Goal: Task Accomplishment & Management: Use online tool/utility

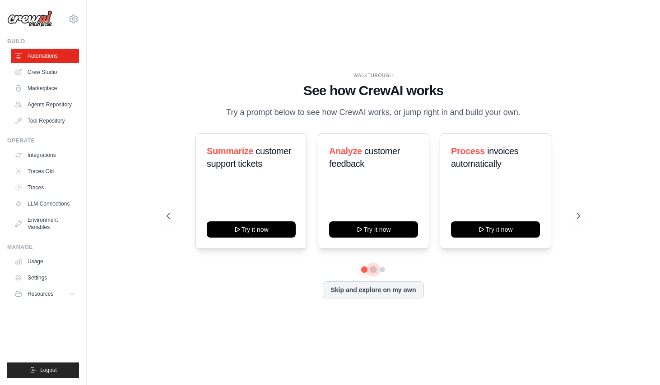
click at [372, 268] on button at bounding box center [373, 269] width 7 height 7
click at [380, 269] on button at bounding box center [382, 269] width 7 height 7
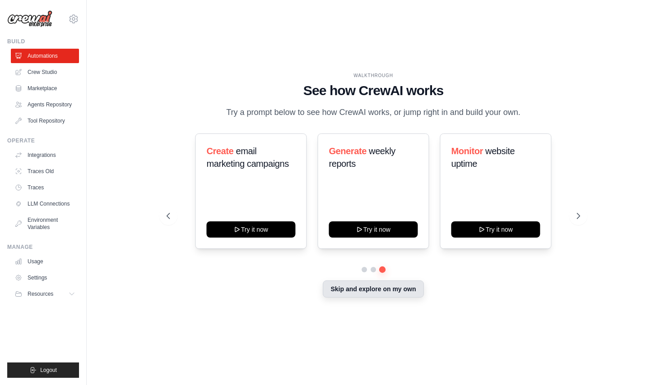
click at [386, 289] on button "Skip and explore on my own" at bounding box center [373, 289] width 101 height 17
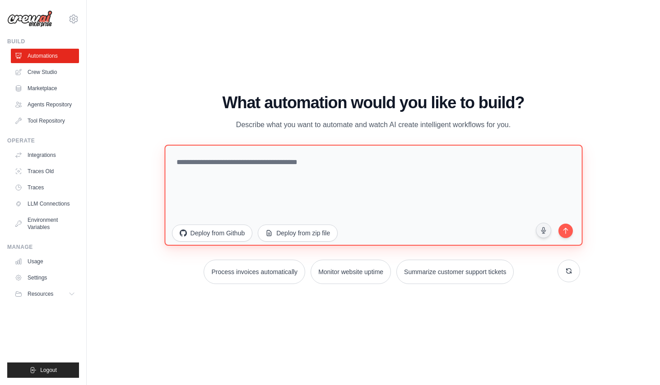
click at [304, 162] on textarea at bounding box center [373, 195] width 418 height 101
type textarea "*"
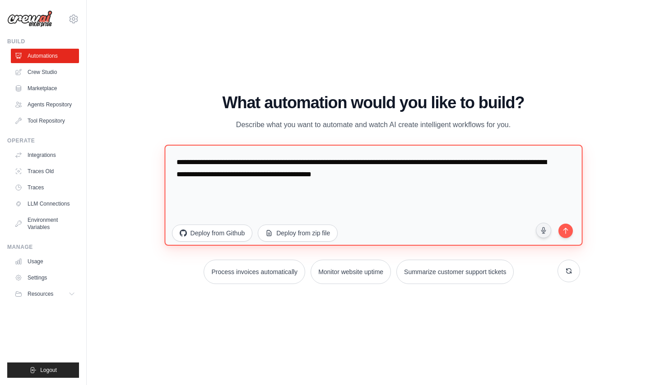
drag, startPoint x: 264, startPoint y: 174, endPoint x: 411, endPoint y: 176, distance: 147.6
click at [411, 176] on textarea "**********" at bounding box center [373, 195] width 418 height 101
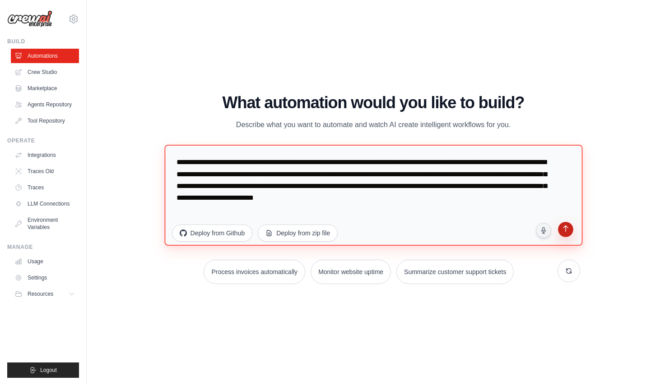
type textarea "**********"
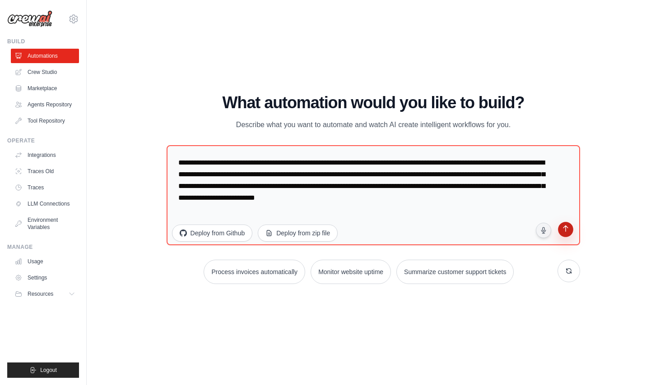
click at [562, 228] on icon "submit" at bounding box center [565, 230] width 9 height 9
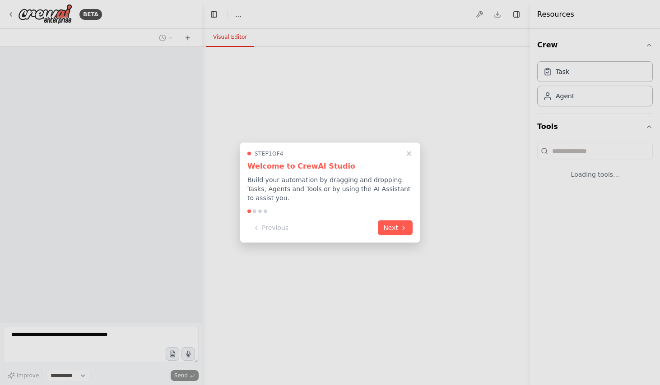
select select "****"
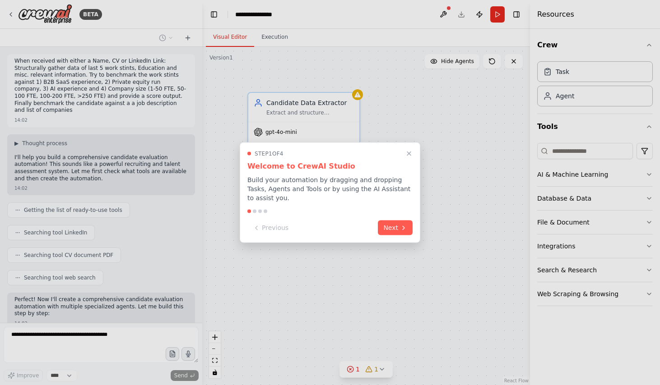
scroll to position [94, 0]
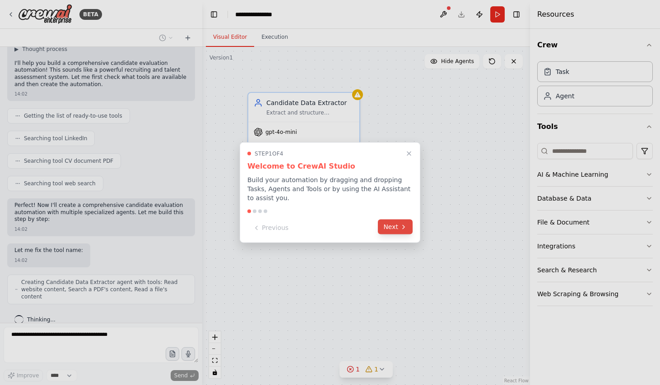
click at [390, 222] on button "Next" at bounding box center [395, 227] width 35 height 15
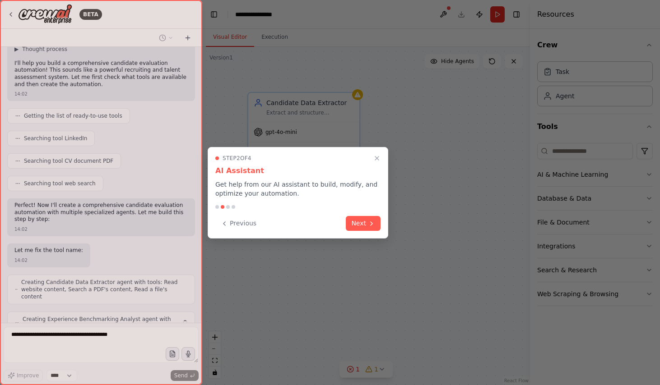
scroll to position [124, 0]
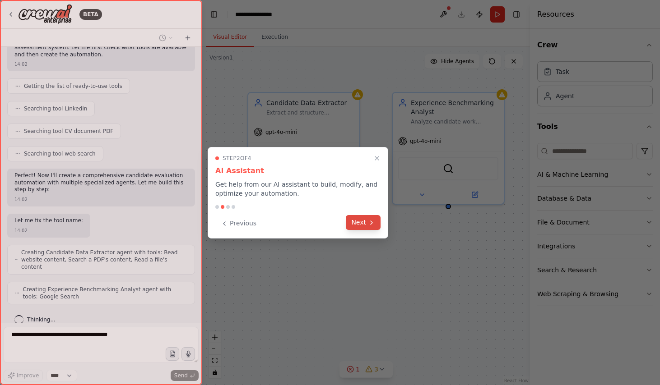
click at [370, 225] on icon at bounding box center [371, 222] width 7 height 7
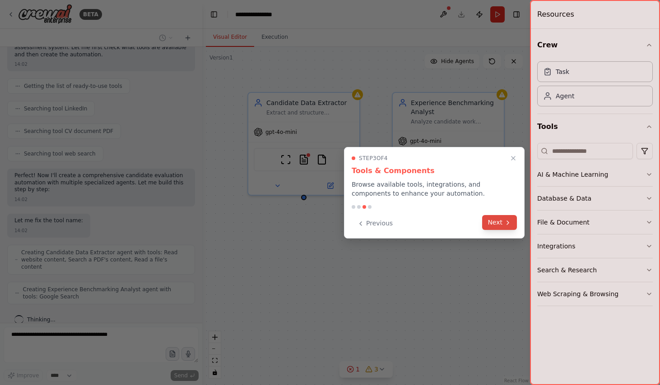
click at [490, 221] on button "Next" at bounding box center [499, 222] width 35 height 15
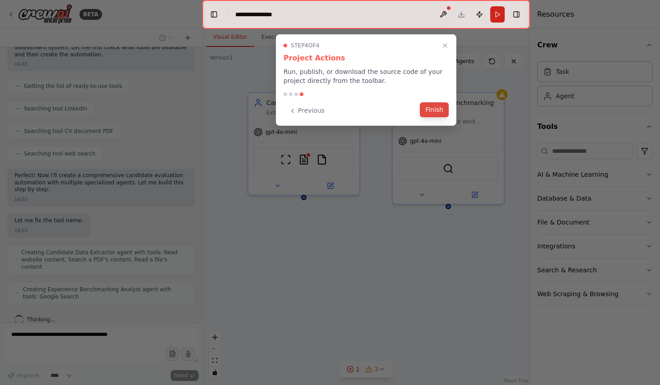
click at [439, 111] on button "Finish" at bounding box center [434, 109] width 29 height 15
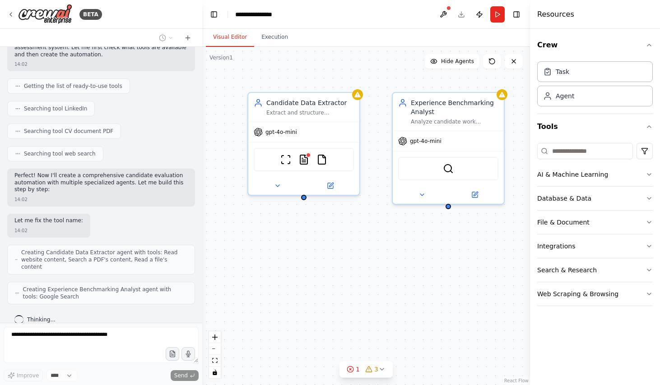
scroll to position [154, 0]
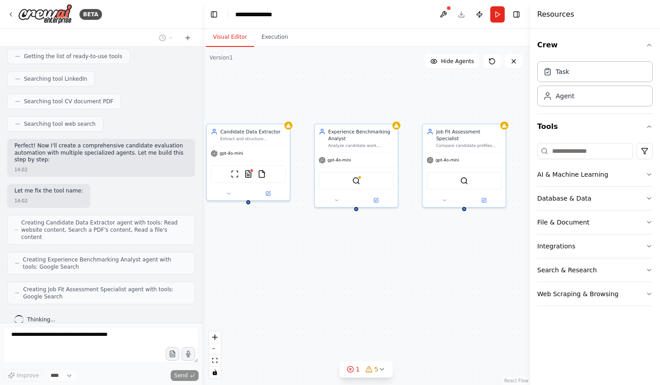
drag, startPoint x: 407, startPoint y: 262, endPoint x: 322, endPoint y: 267, distance: 85.0
click at [322, 267] on div "Candidate Data Extractor Extract and structure comprehensive candidate informat…" at bounding box center [366, 216] width 328 height 338
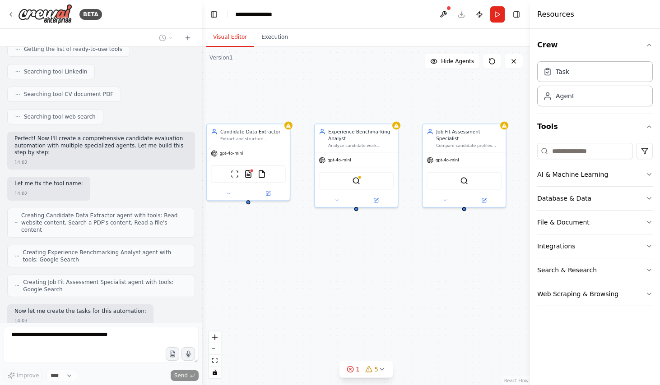
scroll to position [207, 0]
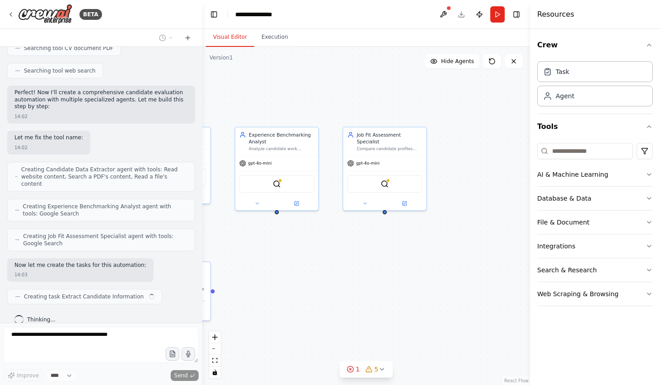
drag, startPoint x: 459, startPoint y: 256, endPoint x: 376, endPoint y: 259, distance: 83.1
click at [376, 259] on div ".deletable-edge-delete-btn { width: 20px; height: 20px; border: 0px solid #ffff…" at bounding box center [366, 216] width 328 height 338
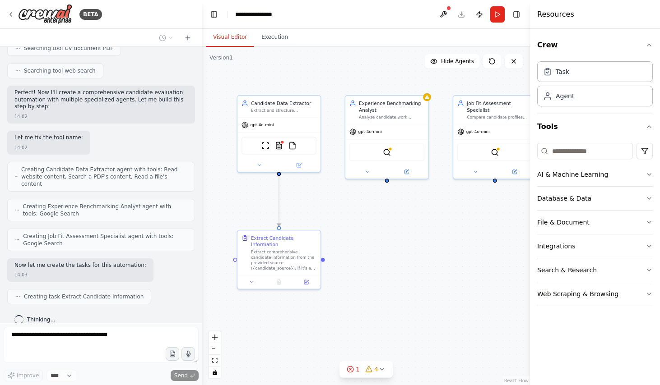
drag, startPoint x: 478, startPoint y: 225, endPoint x: 523, endPoint y: 222, distance: 45.2
click at [523, 222] on div ".deletable-edge-delete-btn { width: 20px; height: 20px; border: 0px solid #ffff…" at bounding box center [366, 216] width 328 height 338
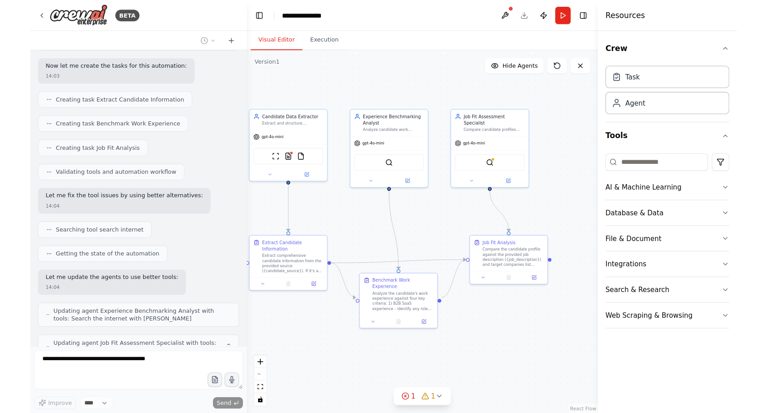
scroll to position [441, 0]
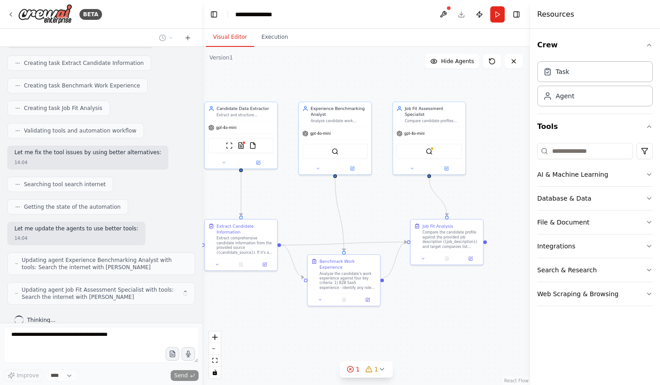
drag, startPoint x: 454, startPoint y: 328, endPoint x: 365, endPoint y: 326, distance: 88.9
click at [365, 326] on div ".deletable-edge-delete-btn { width: 20px; height: 20px; border: 0px solid #ffff…" at bounding box center [366, 216] width 328 height 338
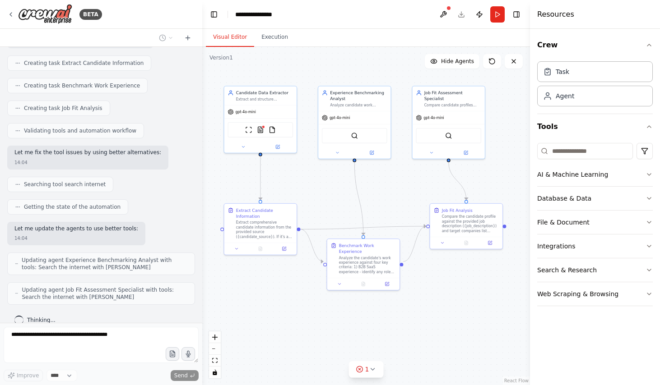
drag, startPoint x: 442, startPoint y: 310, endPoint x: 479, endPoint y: 295, distance: 39.9
click at [479, 295] on div ".deletable-edge-delete-btn { width: 20px; height: 20px; border: 0px solid #ffff…" at bounding box center [366, 216] width 328 height 338
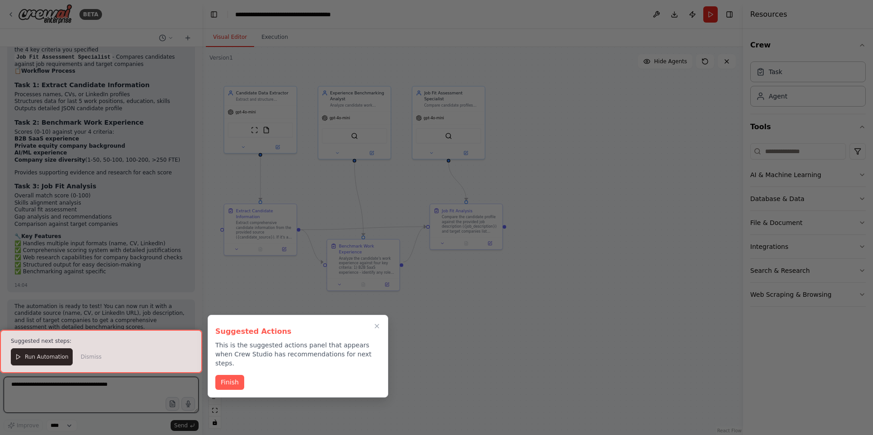
scroll to position [893, 0]
click at [221, 374] on button "Finish" at bounding box center [229, 381] width 29 height 15
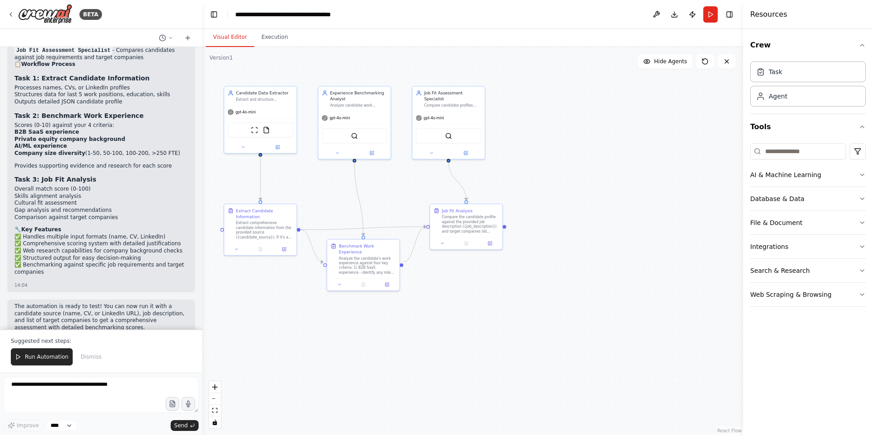
scroll to position [0, 0]
click at [50, 358] on span "Run Automation" at bounding box center [47, 356] width 44 height 7
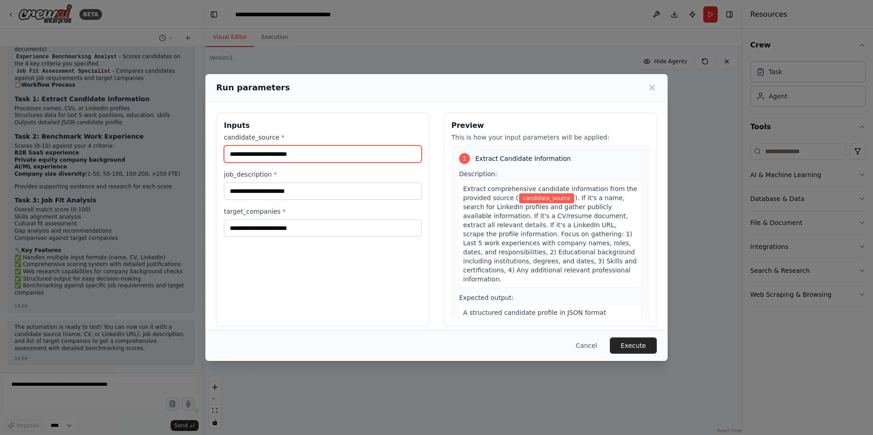
click at [282, 155] on input "candidate_source *" at bounding box center [323, 153] width 198 height 17
paste input "**********"
type input "**********"
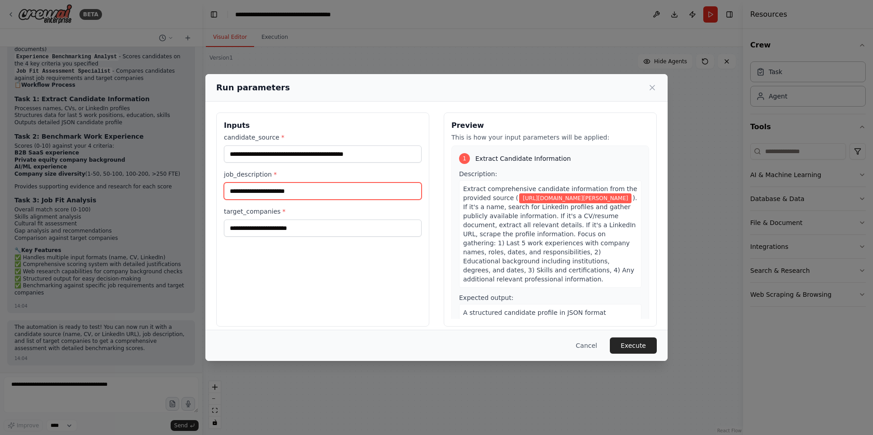
click at [315, 193] on input "job_description *" at bounding box center [323, 190] width 198 height 17
type input "***"
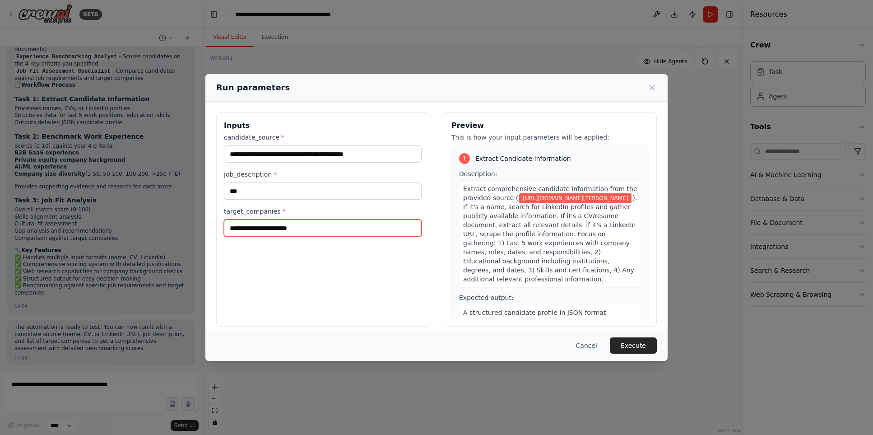
click at [313, 223] on input "target_companies *" at bounding box center [323, 227] width 198 height 17
type input "*******"
click at [642, 345] on button "Execute" at bounding box center [633, 345] width 47 height 16
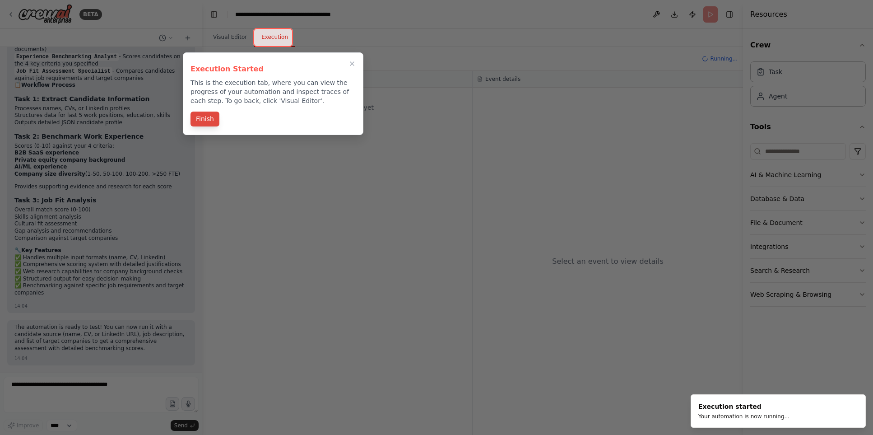
click at [205, 116] on button "Finish" at bounding box center [204, 118] width 29 height 15
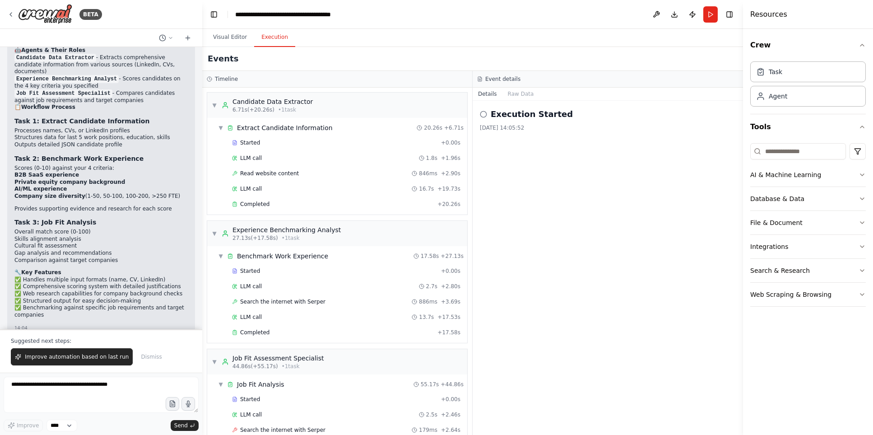
scroll to position [875, 0]
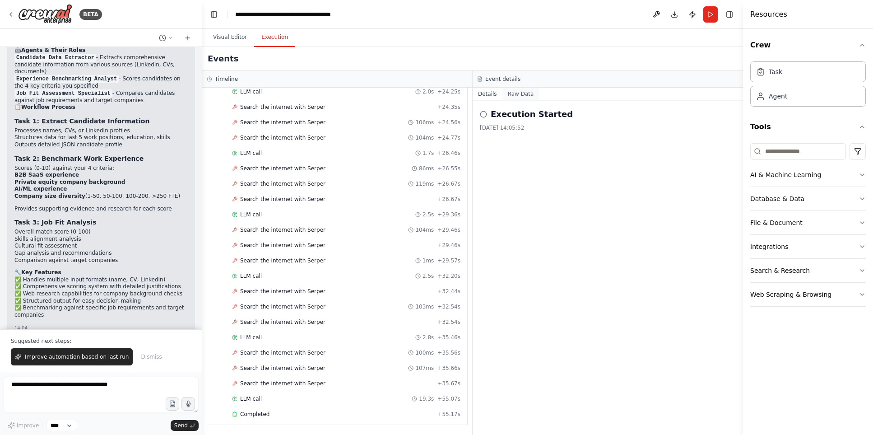
click at [511, 96] on button "Raw Data" at bounding box center [520, 94] width 37 height 13
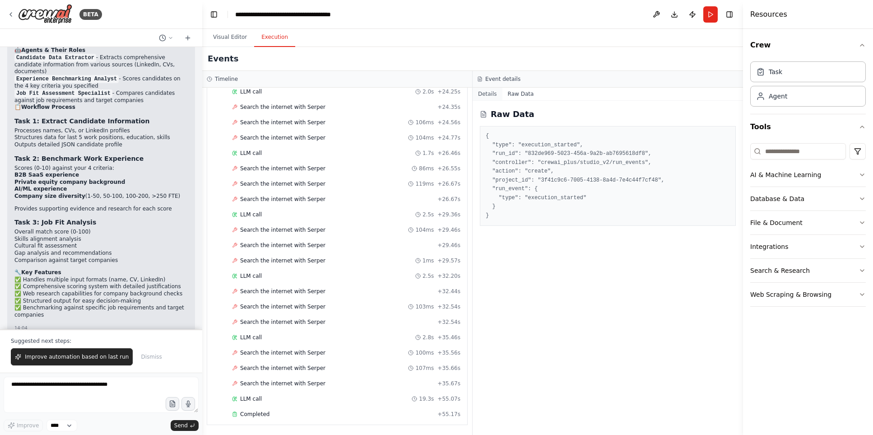
click at [488, 95] on button "Details" at bounding box center [487, 94] width 30 height 13
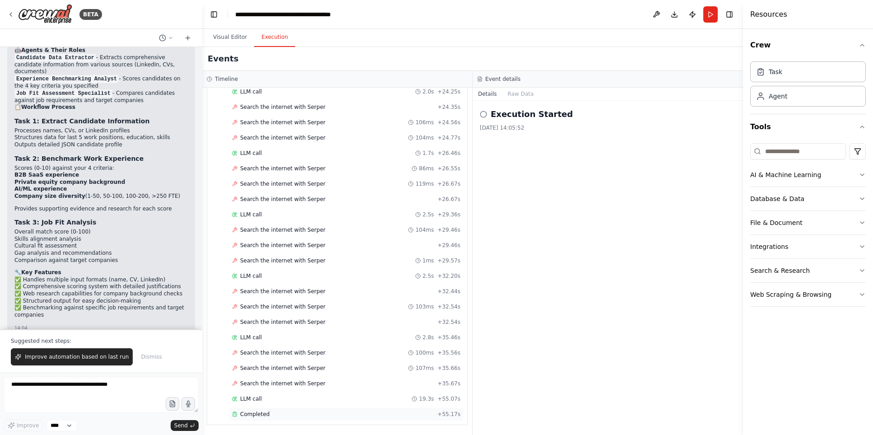
click at [276, 385] on div "Completed" at bounding box center [333, 413] width 202 height 7
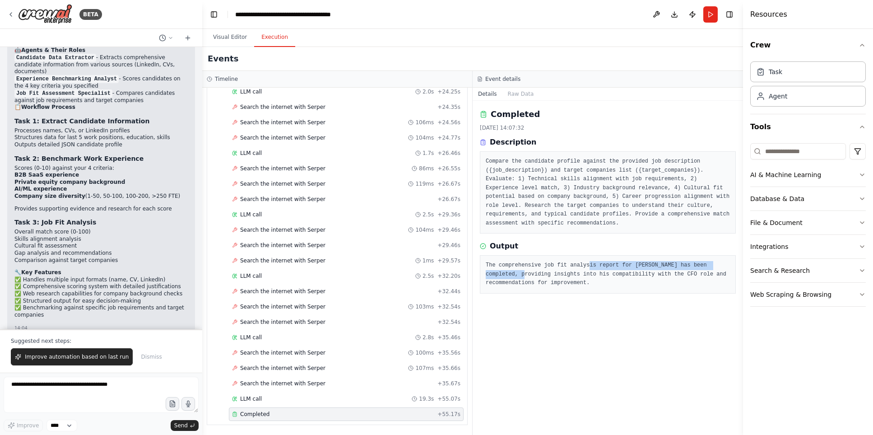
drag, startPoint x: 532, startPoint y: 268, endPoint x: 594, endPoint y: 265, distance: 62.4
click at [594, 265] on pre "The comprehensive job fit analysis report for Lars Krämer has been completed, p…" at bounding box center [608, 274] width 244 height 27
click at [629, 272] on pre "The comprehensive job fit analysis report for Lars Krämer has been completed, p…" at bounding box center [608, 274] width 244 height 27
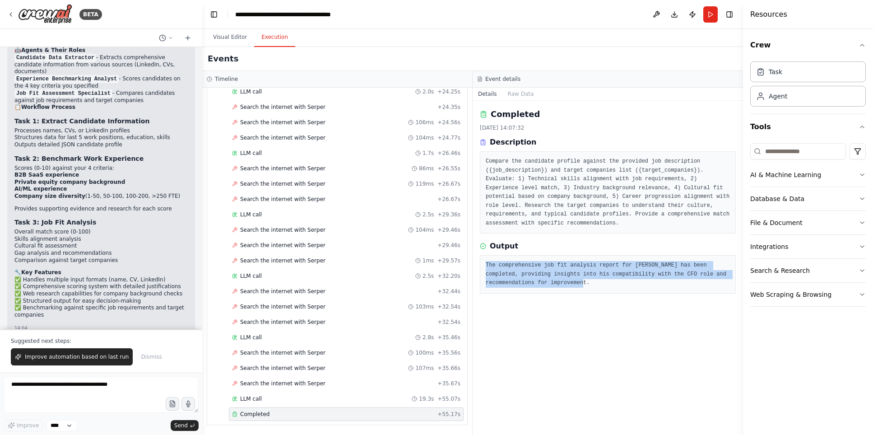
drag, startPoint x: 630, startPoint y: 280, endPoint x: 506, endPoint y: 256, distance: 126.4
click at [506, 256] on div "The comprehensive job fit analysis report for Lars Krämer has been completed, p…" at bounding box center [608, 274] width 256 height 38
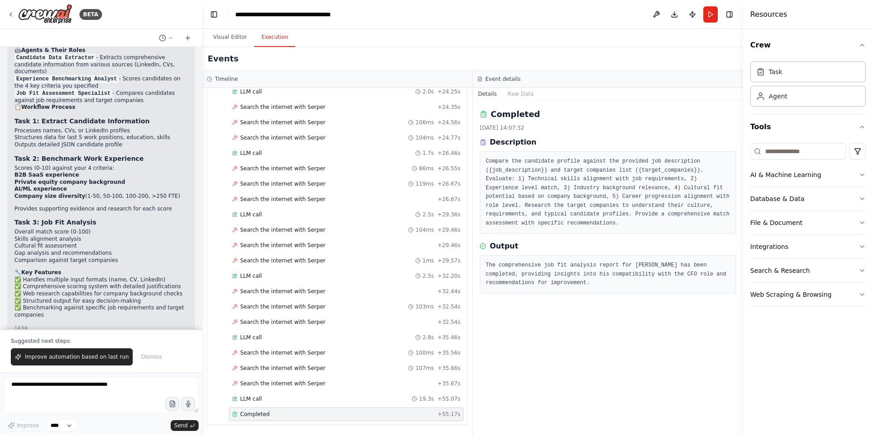
click at [612, 278] on pre "The comprehensive job fit analysis report for Lars Krämer has been completed, p…" at bounding box center [608, 274] width 244 height 27
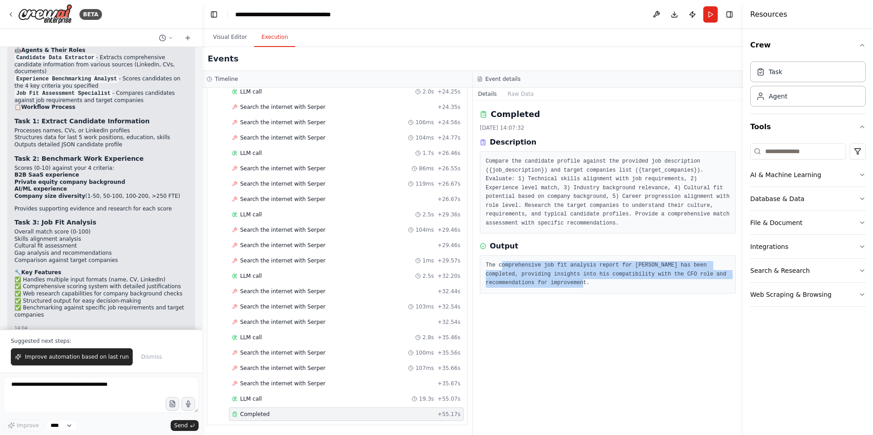
drag, startPoint x: 617, startPoint y: 281, endPoint x: 501, endPoint y: 259, distance: 118.5
click at [501, 261] on pre "The comprehensive job fit analysis report for Lars Krämer has been completed, p…" at bounding box center [608, 274] width 244 height 27
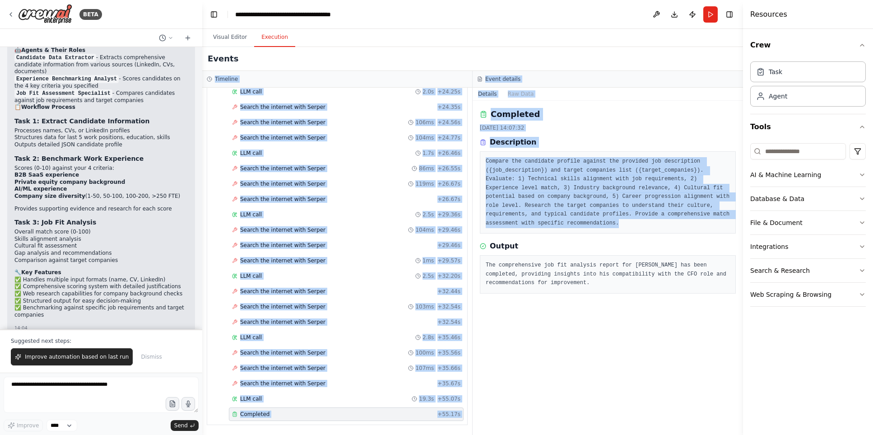
drag, startPoint x: 565, startPoint y: 225, endPoint x: 489, endPoint y: 58, distance: 183.2
click at [489, 58] on div "Events Timeline ▼ Candidate Data Extractor 6.71s (+20.26s) • 1 task ▼ Extract C…" at bounding box center [472, 241] width 541 height 388
click at [626, 133] on div "Completed 23.9.2025, 14:07:32 Description Compare the candidate profile against…" at bounding box center [608, 170] width 256 height 125
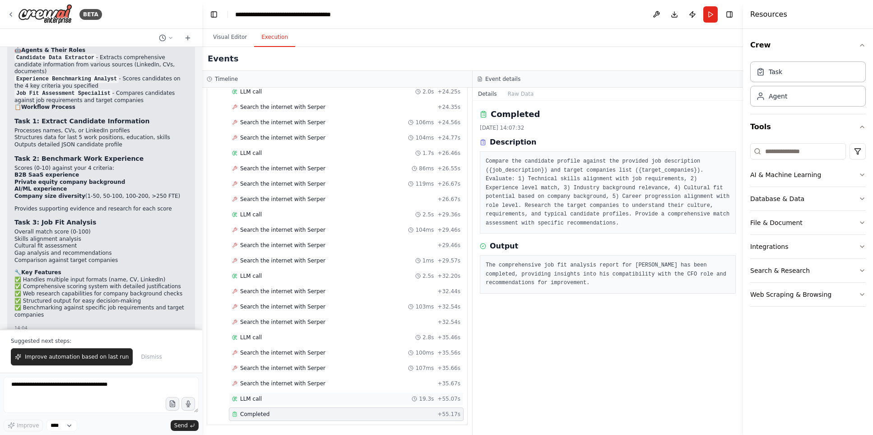
click at [305, 385] on div "LLM call 19.3s + 55.07s" at bounding box center [346, 398] width 228 height 7
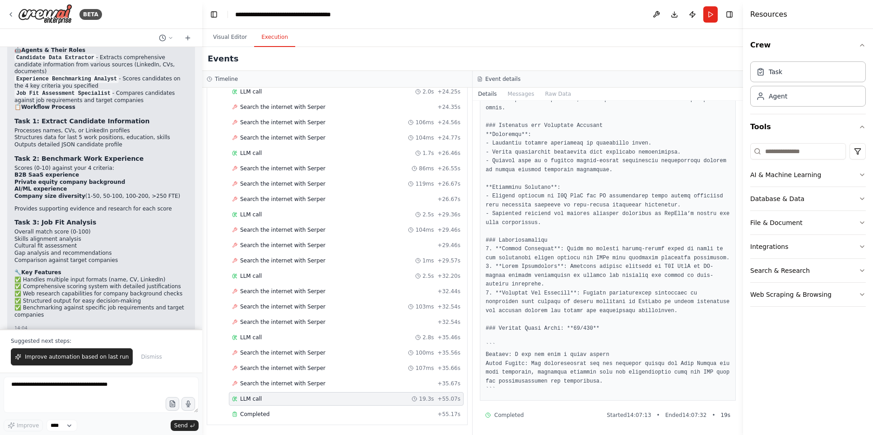
scroll to position [0, 0]
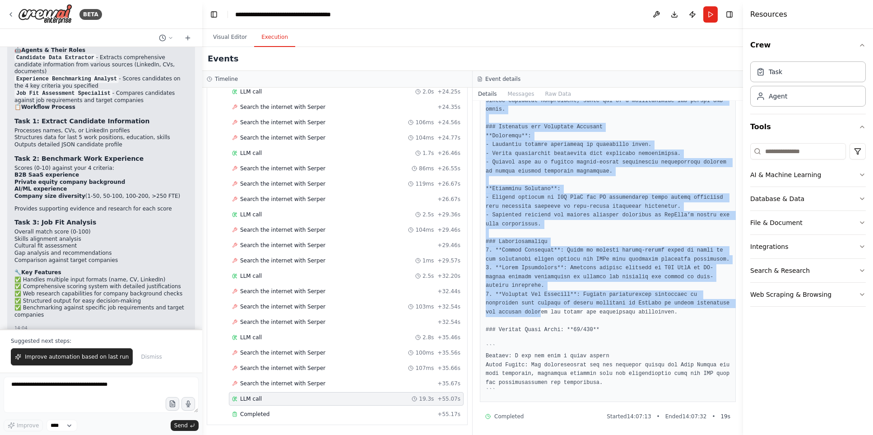
scroll to position [588, 0]
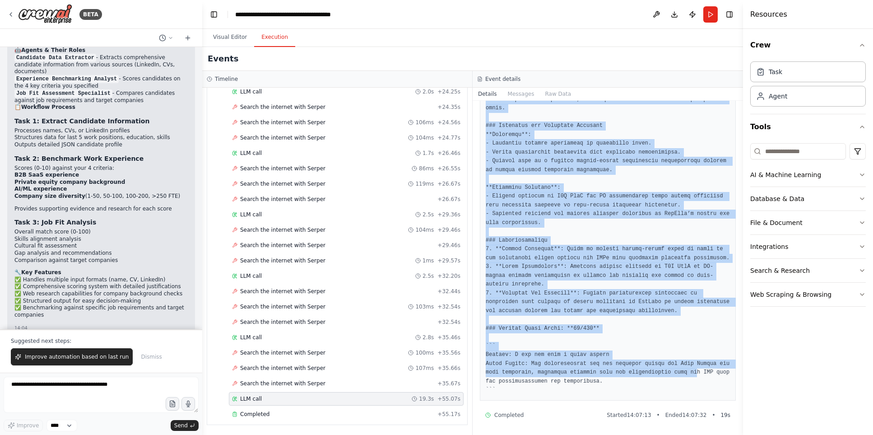
drag, startPoint x: 486, startPoint y: 160, endPoint x: 717, endPoint y: 373, distance: 314.6
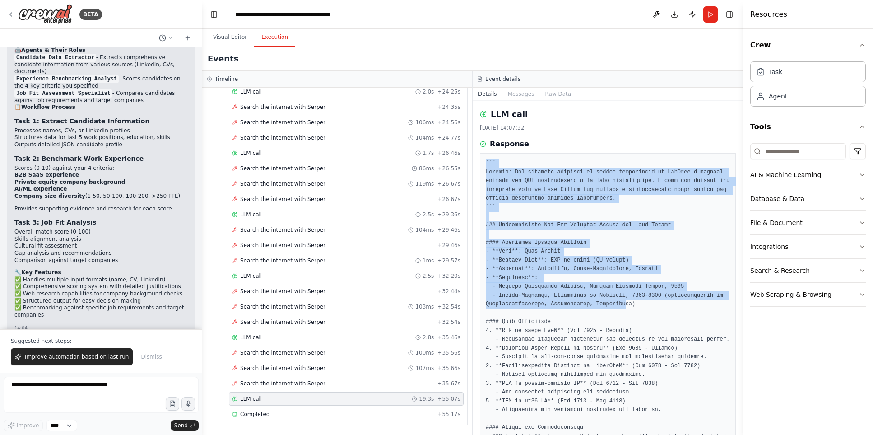
scroll to position [588, 0]
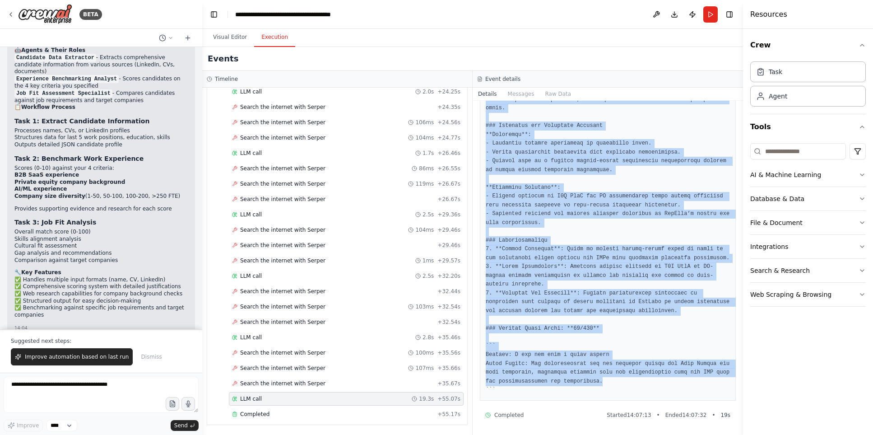
drag, startPoint x: 486, startPoint y: 160, endPoint x: 688, endPoint y: 380, distance: 298.9
copy pre "``` Thought: The repeated attempts to gather information on OneQrew's company c…"
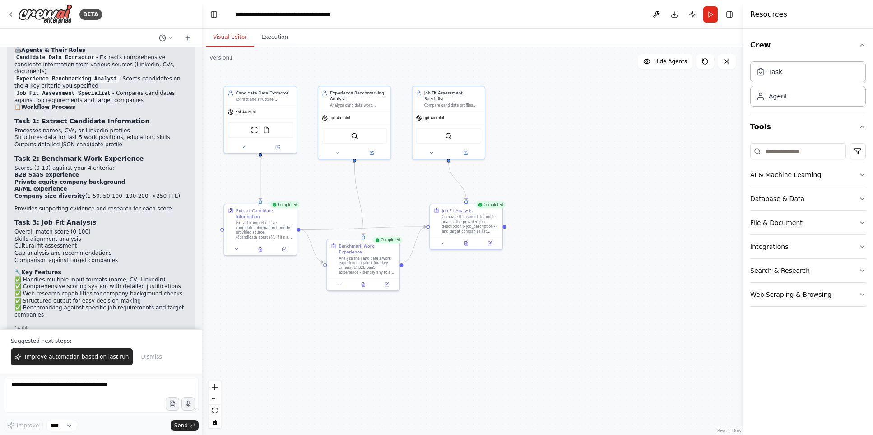
click at [239, 34] on button "Visual Editor" at bounding box center [230, 37] width 48 height 19
click at [429, 119] on span "gpt-4o-mini" at bounding box center [433, 116] width 20 height 5
click at [429, 118] on span "gpt-4o-mini" at bounding box center [433, 116] width 20 height 5
click at [448, 118] on div "gpt-4o-mini" at bounding box center [448, 116] width 72 height 13
click at [466, 152] on icon at bounding box center [466, 151] width 3 height 3
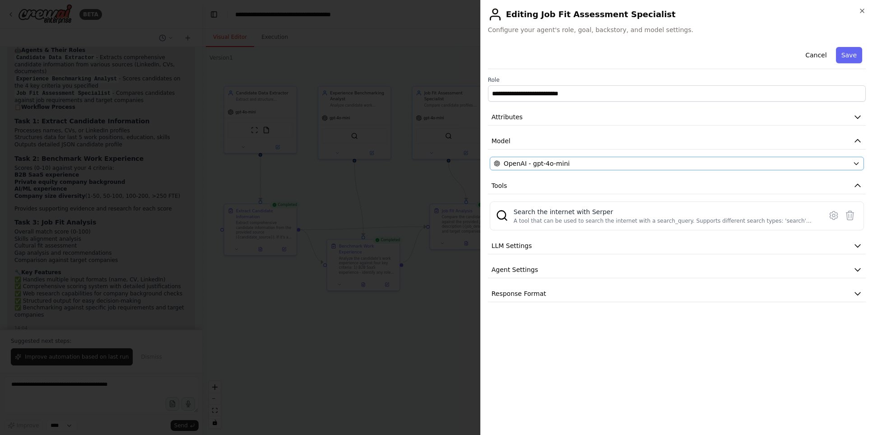
click at [558, 165] on span "OpenAI - gpt-4o-mini" at bounding box center [537, 163] width 66 height 9
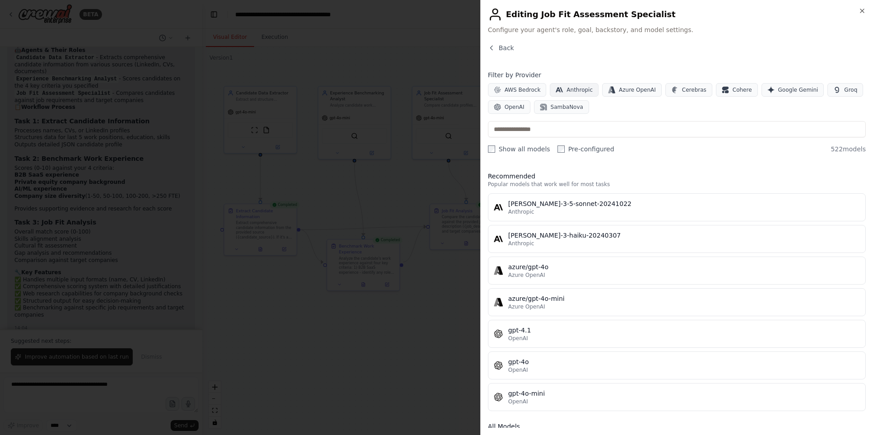
click at [581, 88] on span "Anthropic" at bounding box center [579, 89] width 26 height 7
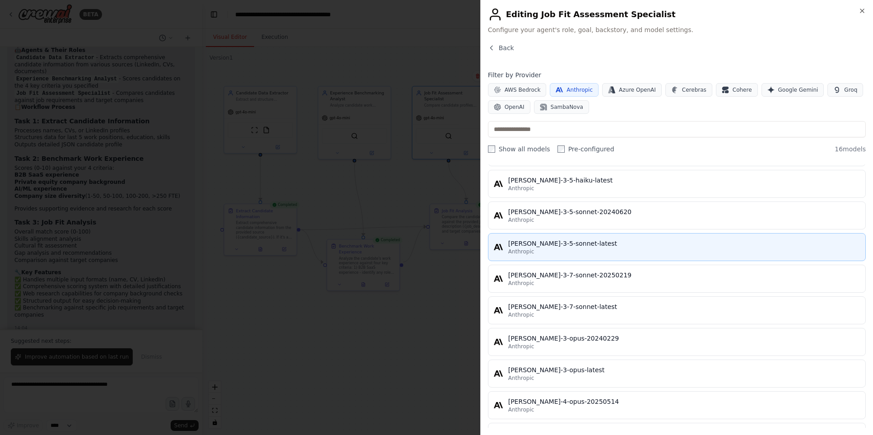
scroll to position [164, 0]
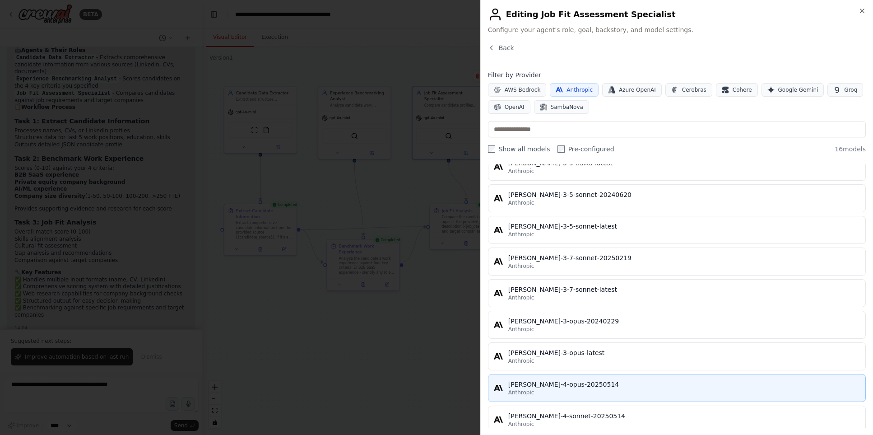
click at [607, 385] on div "claude-4-opus-20250514" at bounding box center [684, 384] width 352 height 9
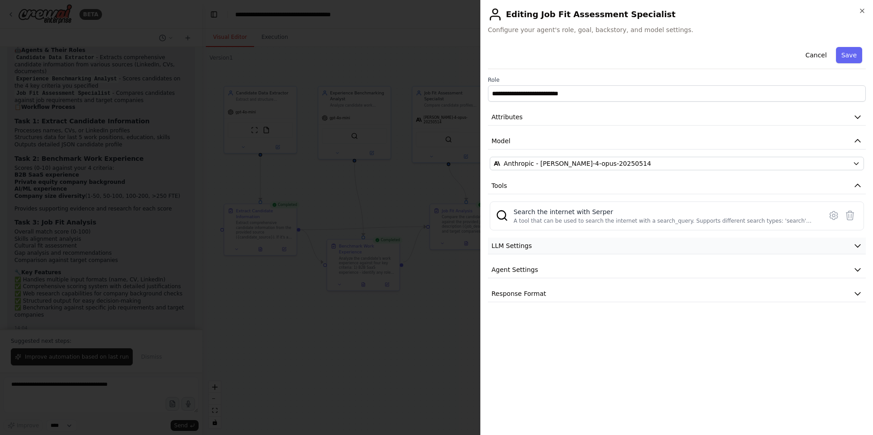
click at [539, 246] on button "LLM Settings" at bounding box center [677, 245] width 378 height 17
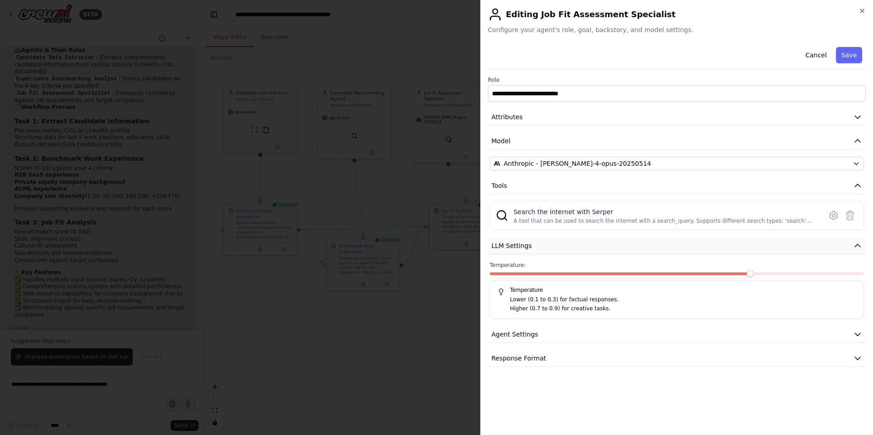
click at [539, 246] on button "LLM Settings" at bounding box center [677, 245] width 378 height 17
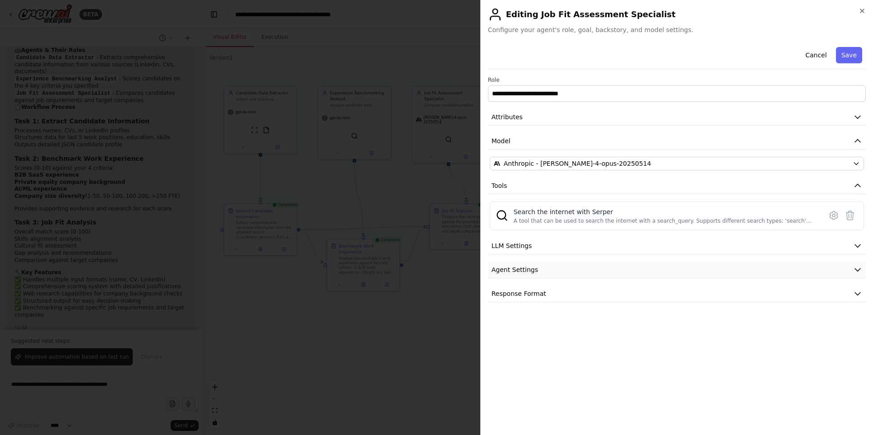
click at [555, 270] on button "Agent Settings" at bounding box center [677, 269] width 378 height 17
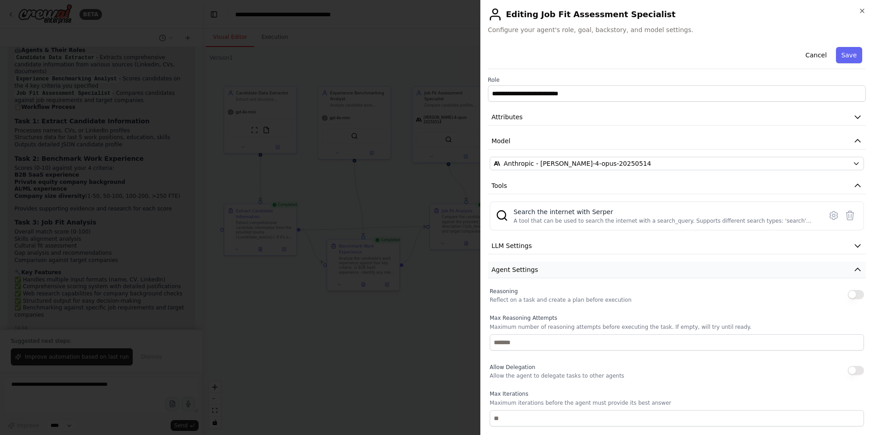
click at [555, 270] on button "Agent Settings" at bounding box center [677, 269] width 378 height 17
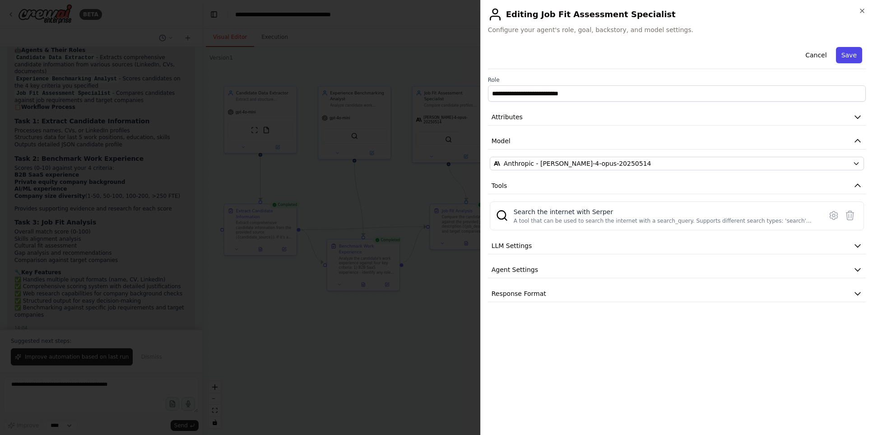
click at [659, 53] on button "Save" at bounding box center [849, 55] width 26 height 16
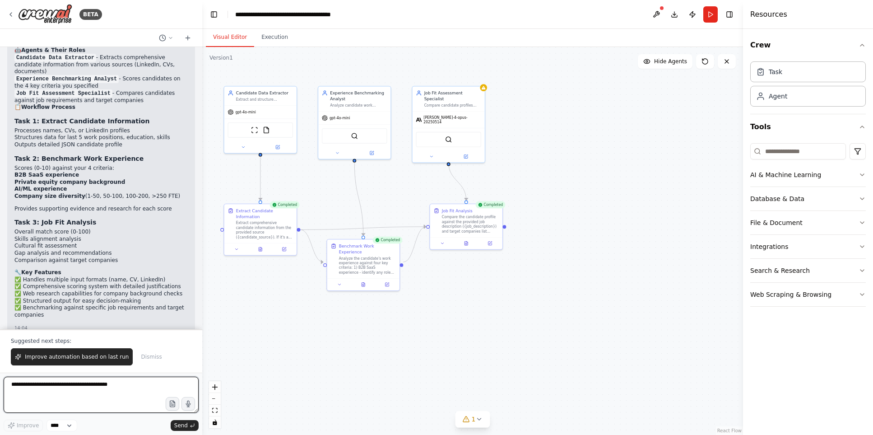
click at [96, 385] on textarea at bounding box center [101, 394] width 195 height 36
type textarea "**********"
click at [185, 385] on span "Send" at bounding box center [181, 424] width 14 height 7
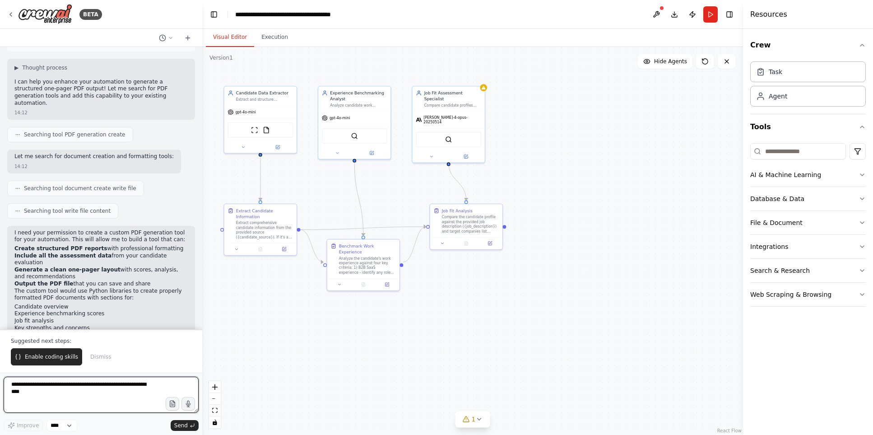
scroll to position [1231, 0]
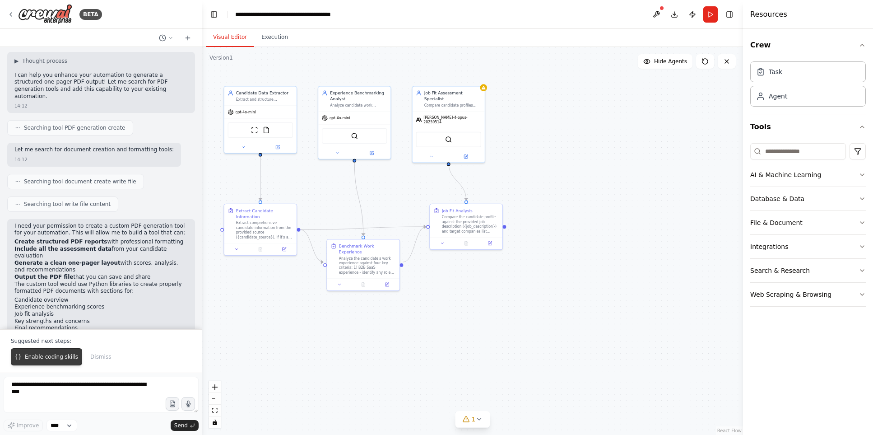
click at [37, 361] on button "Enable coding skills" at bounding box center [46, 356] width 71 height 17
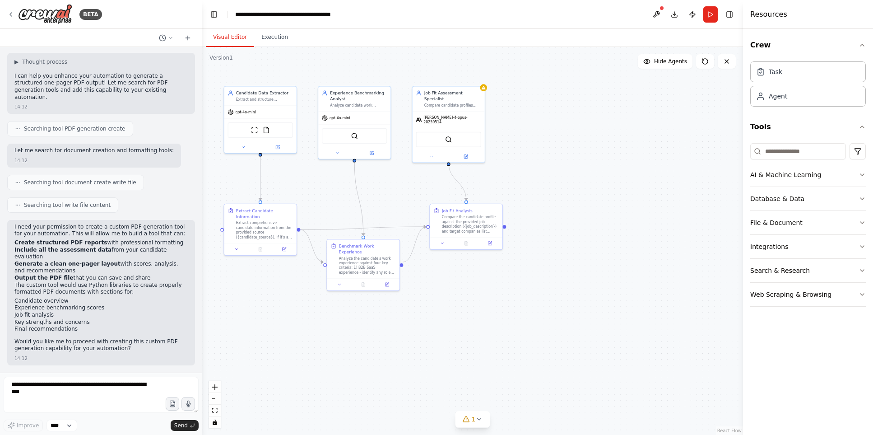
scroll to position [1211, 0]
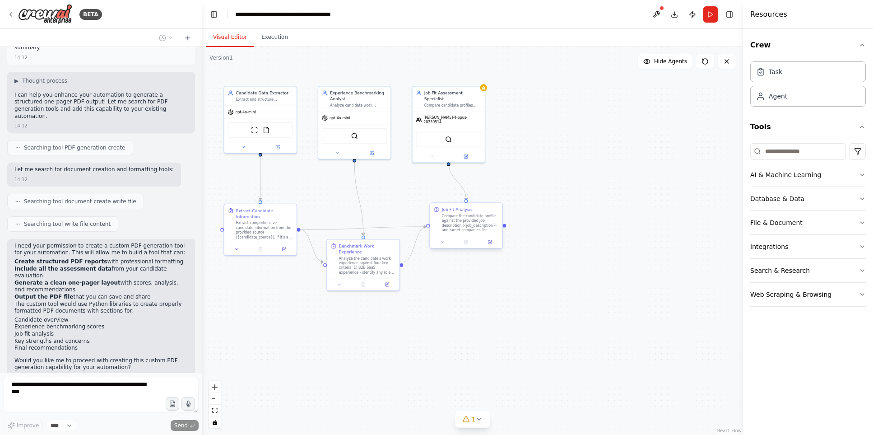
click at [490, 227] on div "Compare the candidate profile against the provided job description ({job_descri…" at bounding box center [470, 222] width 57 height 19
click at [491, 241] on icon at bounding box center [490, 241] width 3 height 3
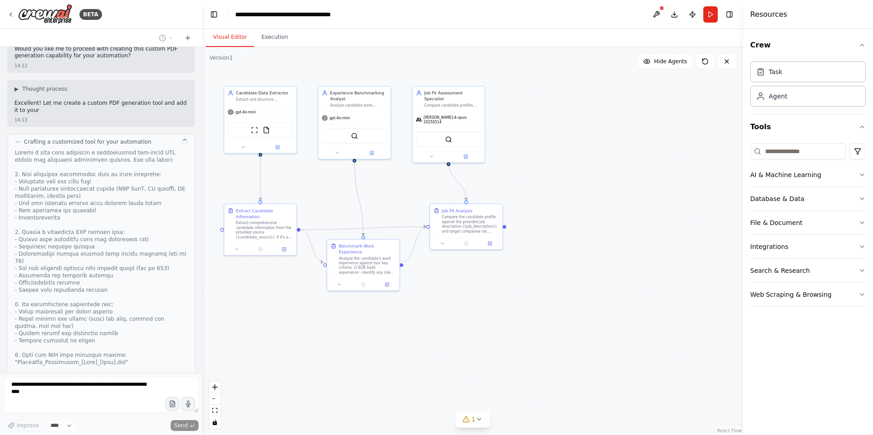
scroll to position [1529, 0]
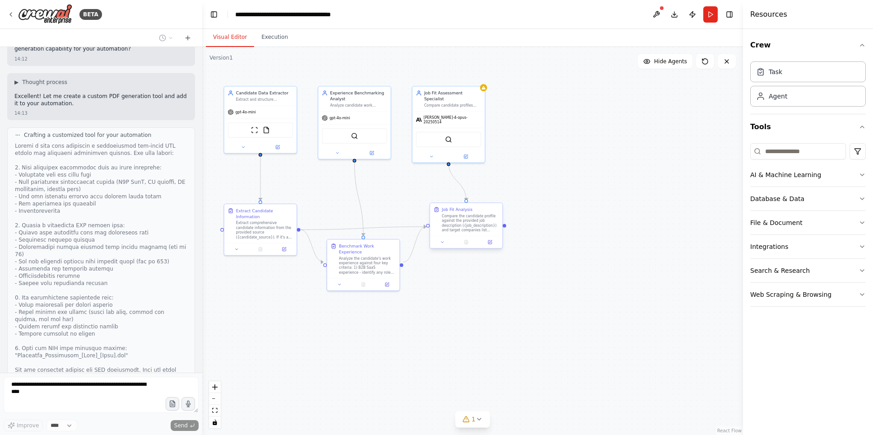
click at [473, 234] on div "Job Fit Analysis Compare the candidate profile against the provided job descrip…" at bounding box center [466, 219] width 72 height 33
click at [492, 243] on icon at bounding box center [489, 242] width 5 height 5
click at [462, 105] on div "Compare candidate profiles against specific job descriptions and benchmark agai…" at bounding box center [452, 104] width 57 height 5
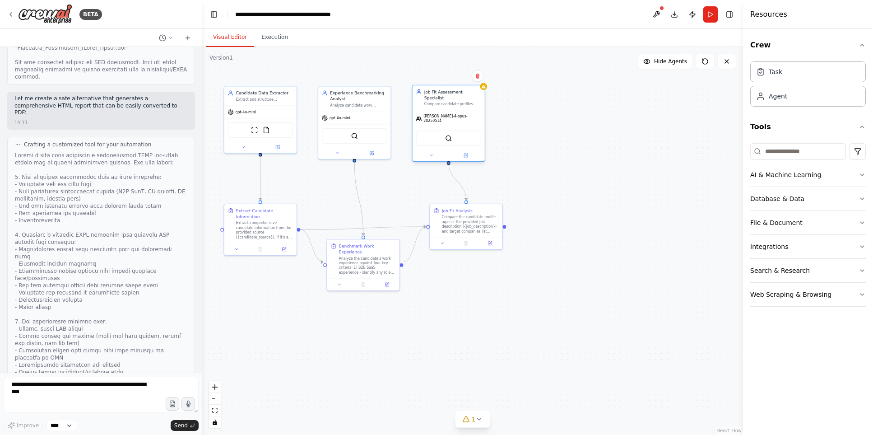
click at [437, 111] on div "claude-4-opus-20250514" at bounding box center [448, 118] width 72 height 16
click at [437, 120] on div "claude-4-opus-20250514" at bounding box center [448, 118] width 65 height 9
click at [465, 153] on icon at bounding box center [466, 155] width 4 height 4
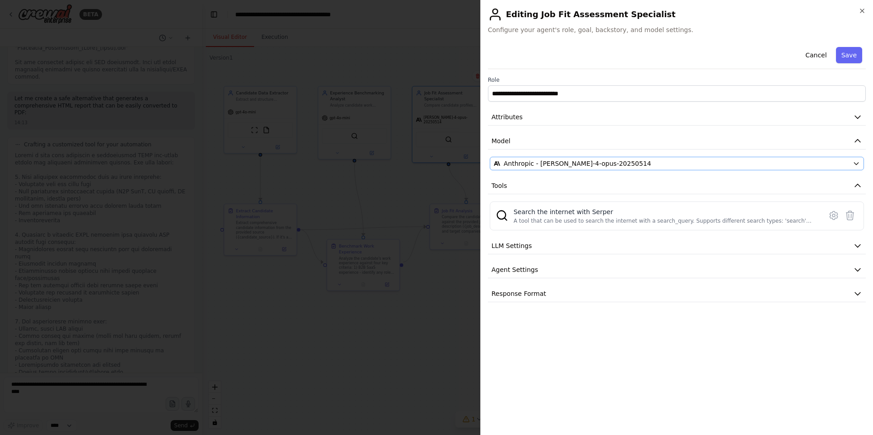
click at [610, 160] on span "Anthropic - claude-4-opus-20250514" at bounding box center [578, 163] width 148 height 9
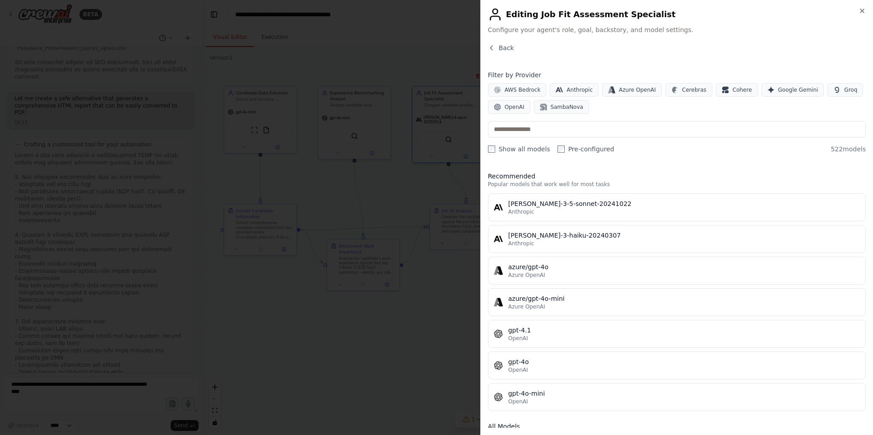
click at [650, 102] on div "AWS Bedrock Anthropic Azure OpenAI Cerebras Cohere Google Gemini Groq OpenAI Sa…" at bounding box center [677, 98] width 378 height 31
click at [536, 93] on span "AWS Bedrock" at bounding box center [522, 89] width 36 height 7
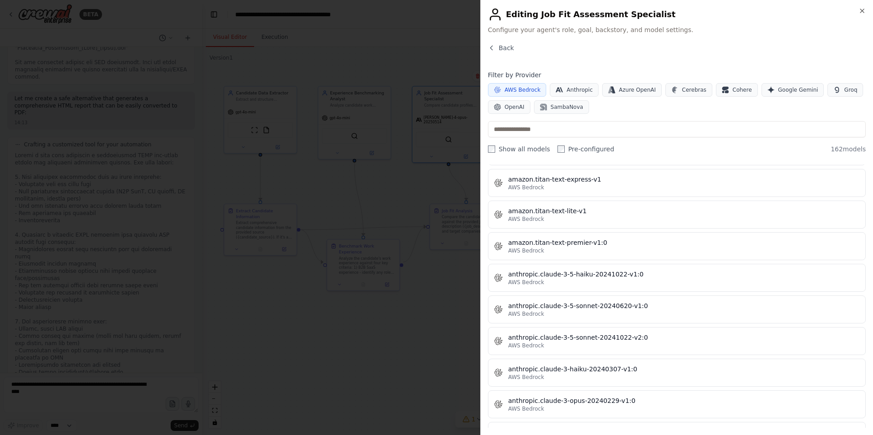
scroll to position [0, 0]
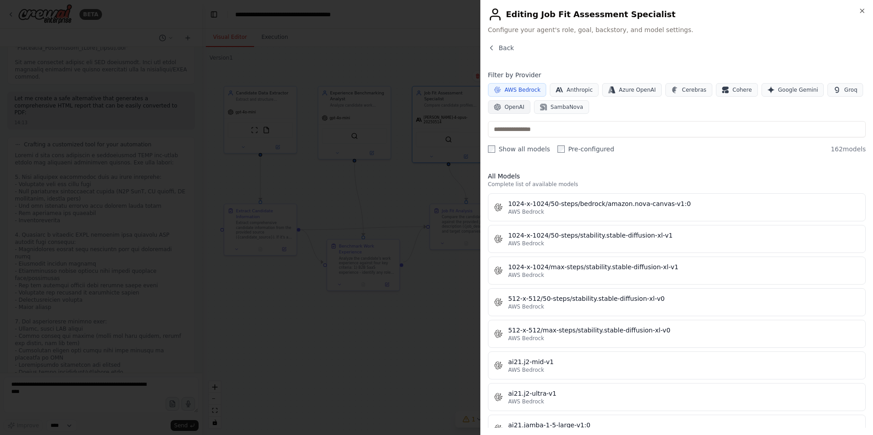
click at [507, 106] on span "OpenAI" at bounding box center [514, 106] width 20 height 7
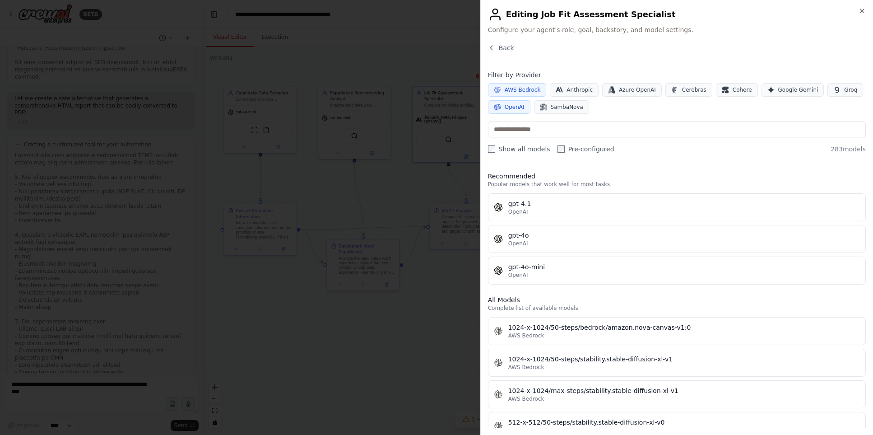
click at [527, 87] on span "AWS Bedrock" at bounding box center [522, 89] width 36 height 7
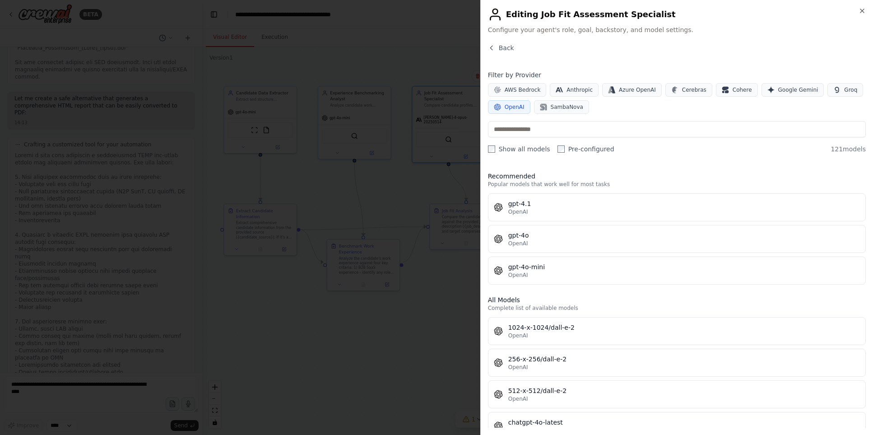
click at [511, 102] on button "OpenAI" at bounding box center [509, 107] width 42 height 14
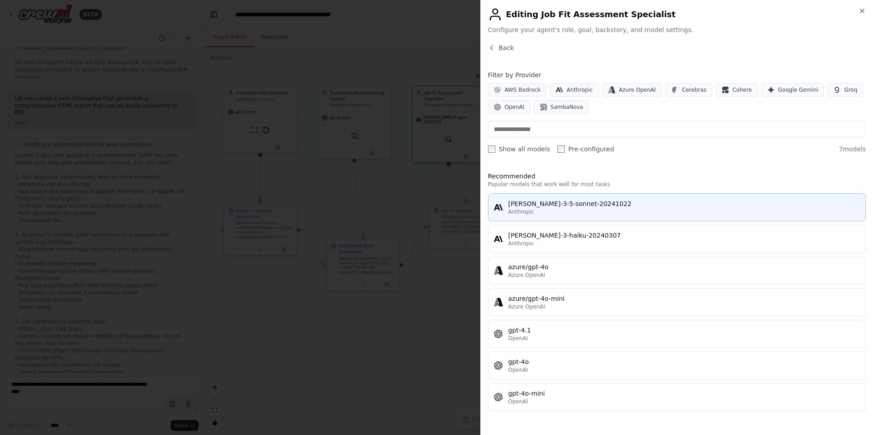
click at [595, 207] on div "claude-3-5-sonnet-20241022" at bounding box center [684, 203] width 352 height 9
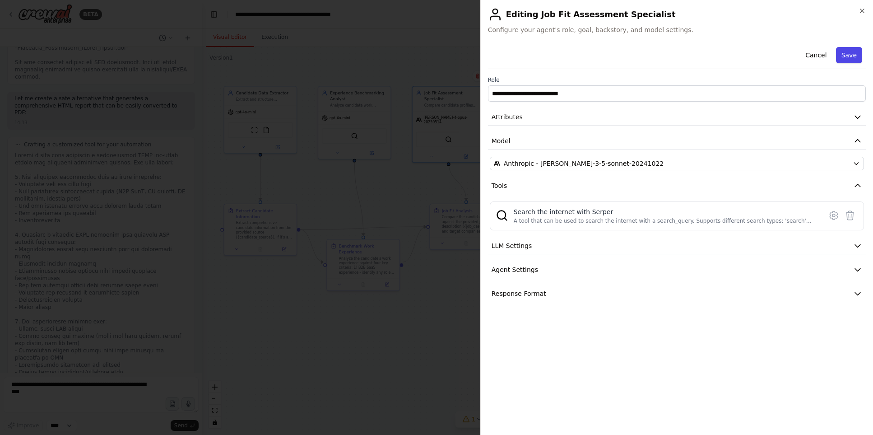
click at [659, 55] on button "Save" at bounding box center [849, 55] width 26 height 16
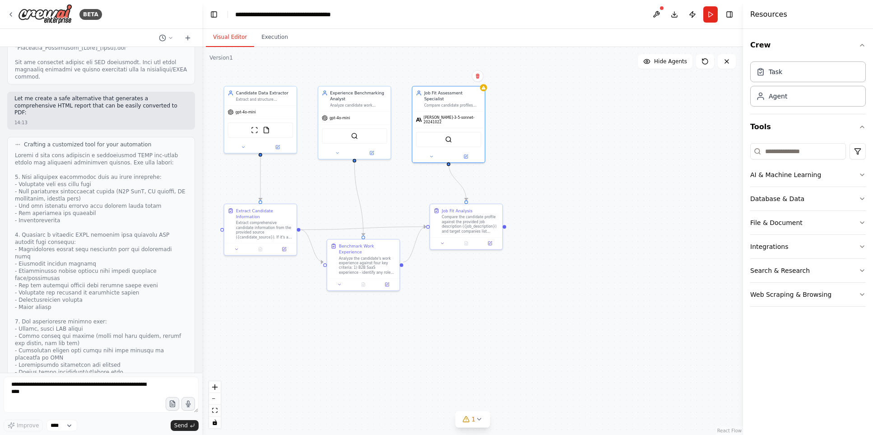
click at [556, 110] on div ".deletable-edge-delete-btn { width: 20px; height: 20px; border: 0px solid #ffff…" at bounding box center [472, 241] width 541 height 388
click at [485, 88] on icon at bounding box center [483, 86] width 5 height 5
click at [480, 101] on div "Job Fit Assessment Specialist Compare candidate profiles against specific job d…" at bounding box center [452, 98] width 57 height 18
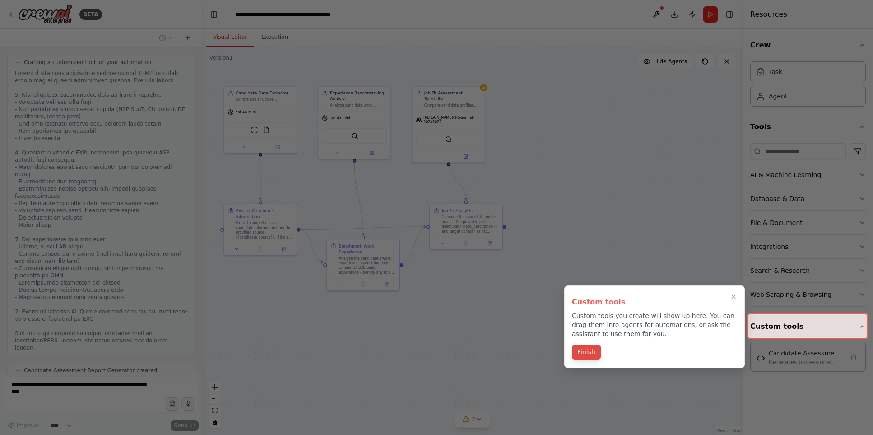
click at [594, 351] on button "Finish" at bounding box center [586, 351] width 29 height 15
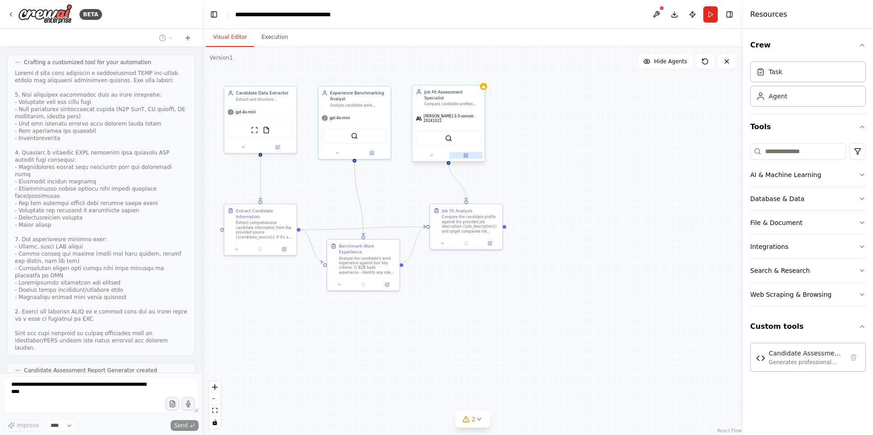
click at [463, 153] on icon at bounding box center [465, 155] width 5 height 5
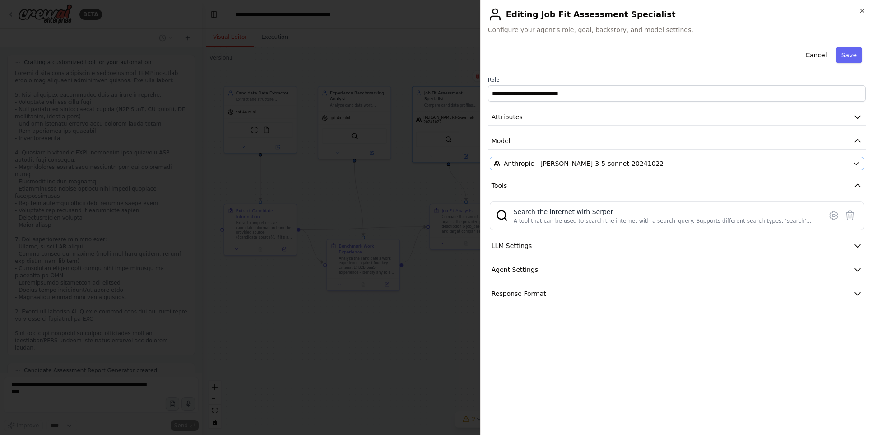
click at [538, 163] on span "Anthropic - claude-3-5-sonnet-20241022" at bounding box center [584, 163] width 160 height 9
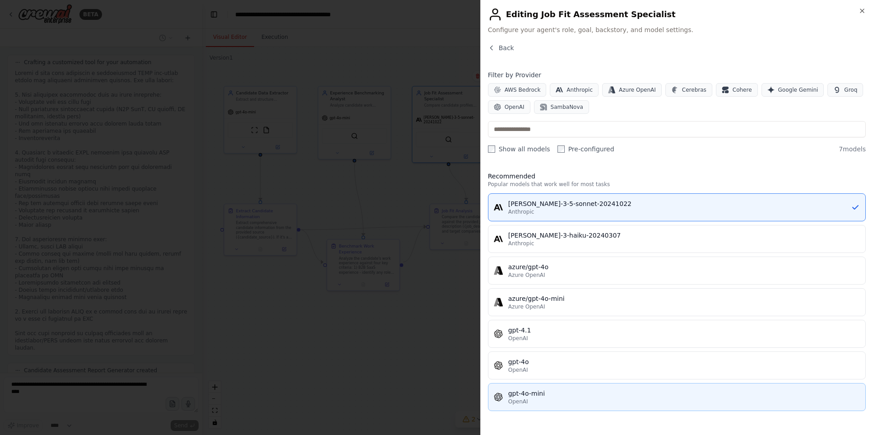
click at [563, 385] on div "gpt-4o-mini" at bounding box center [684, 393] width 352 height 9
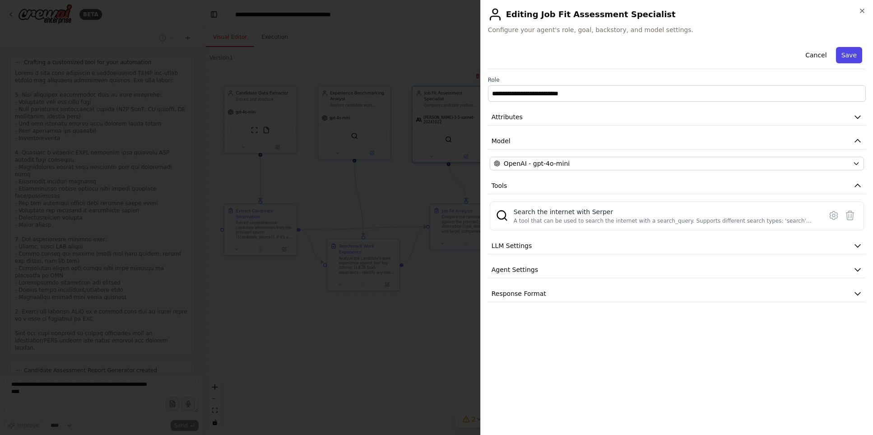
click at [659, 52] on button "Save" at bounding box center [849, 55] width 26 height 16
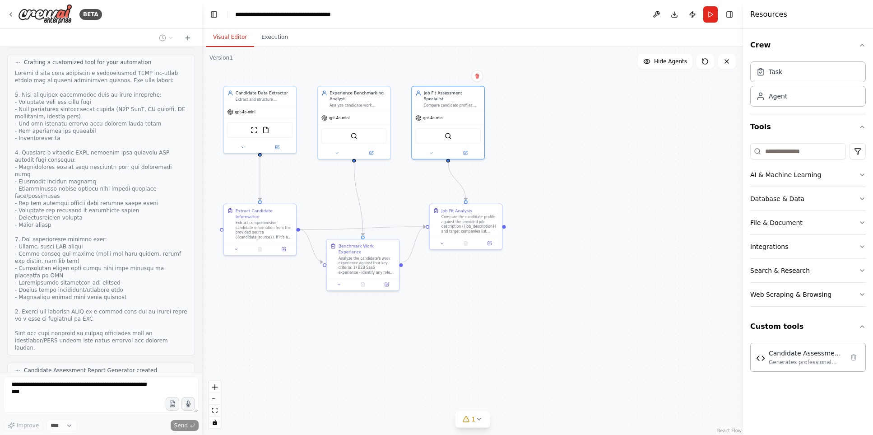
click at [551, 165] on div ".deletable-edge-delete-btn { width: 20px; height: 20px; border: 0px solid #ffff…" at bounding box center [472, 241] width 541 height 388
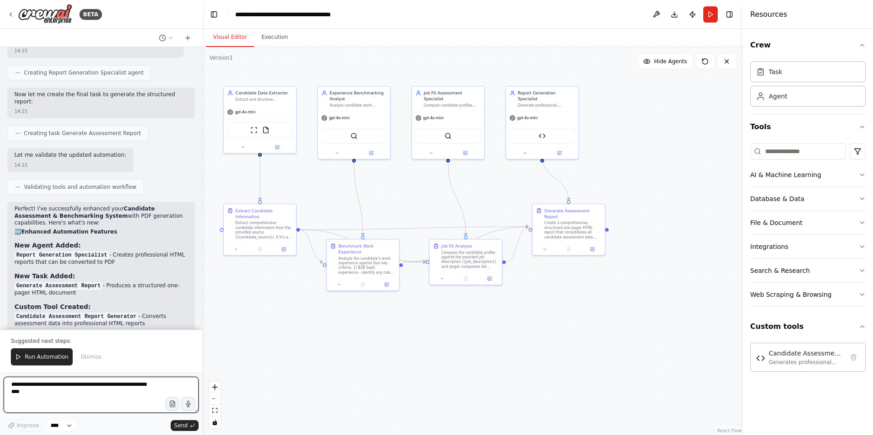
scroll to position [2627, 0]
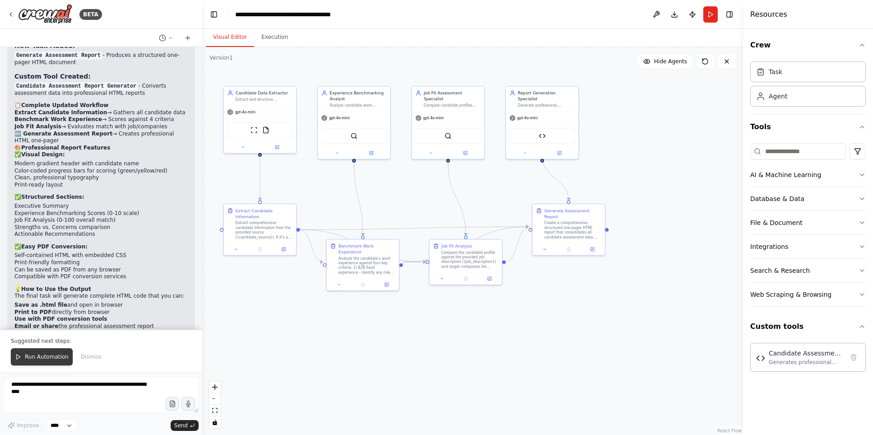
click at [56, 360] on span "Run Automation" at bounding box center [47, 356] width 44 height 7
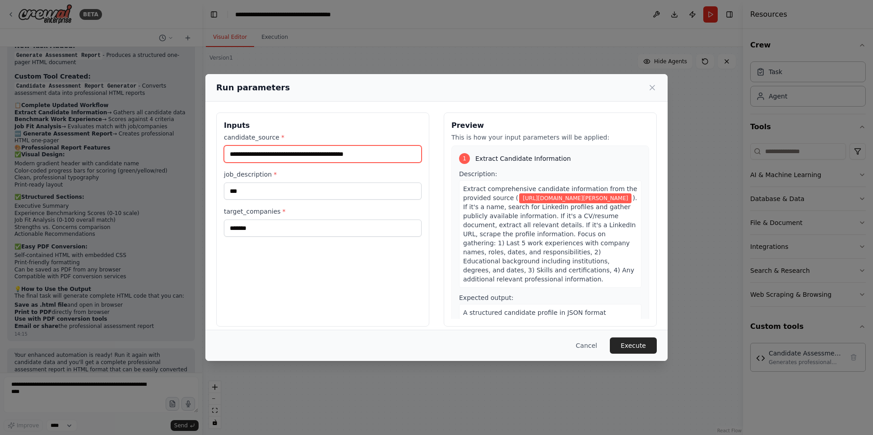
click at [292, 156] on input "**********" at bounding box center [323, 153] width 198 height 17
paste input "text"
type input "**********"
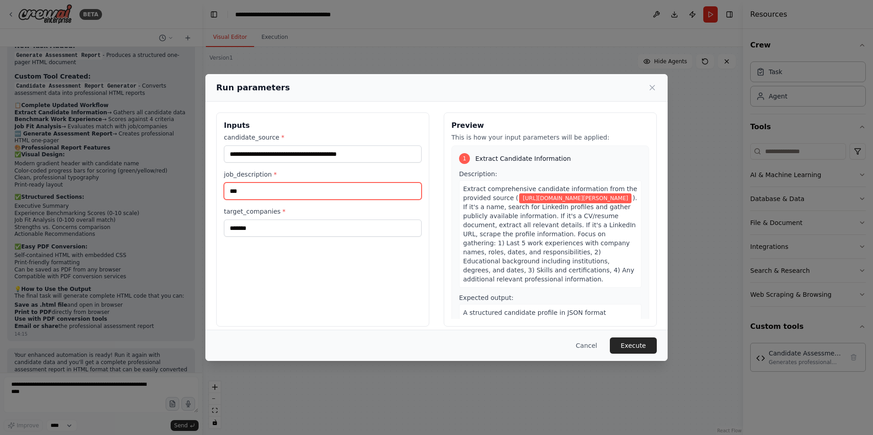
click at [317, 189] on input "***" at bounding box center [323, 190] width 198 height 17
type input "***"
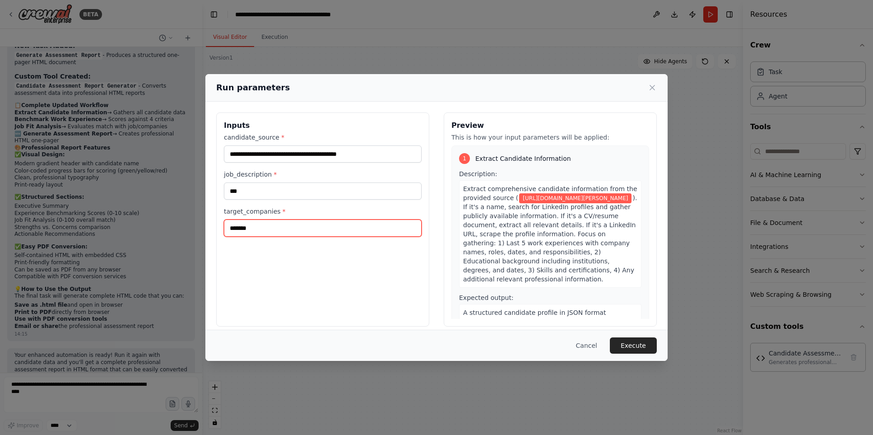
click at [279, 232] on input "*******" at bounding box center [323, 227] width 198 height 17
type input "********"
click at [623, 343] on button "Execute" at bounding box center [633, 345] width 47 height 16
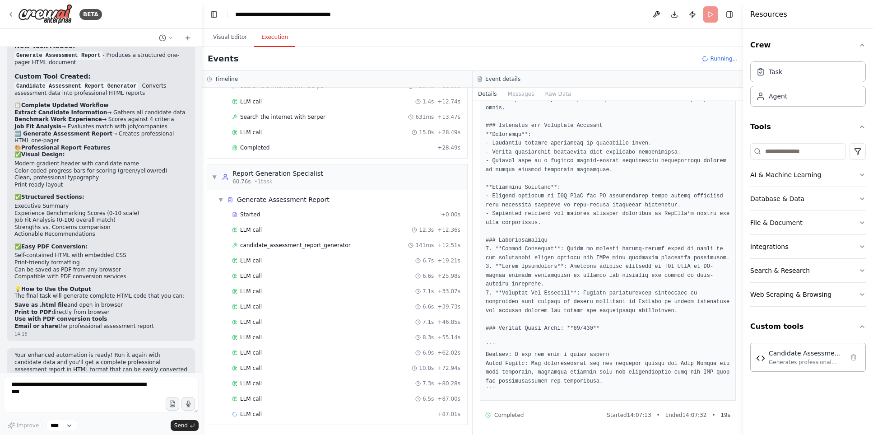
scroll to position [466, 0]
click at [269, 149] on div "Completed" at bounding box center [333, 147] width 202 height 7
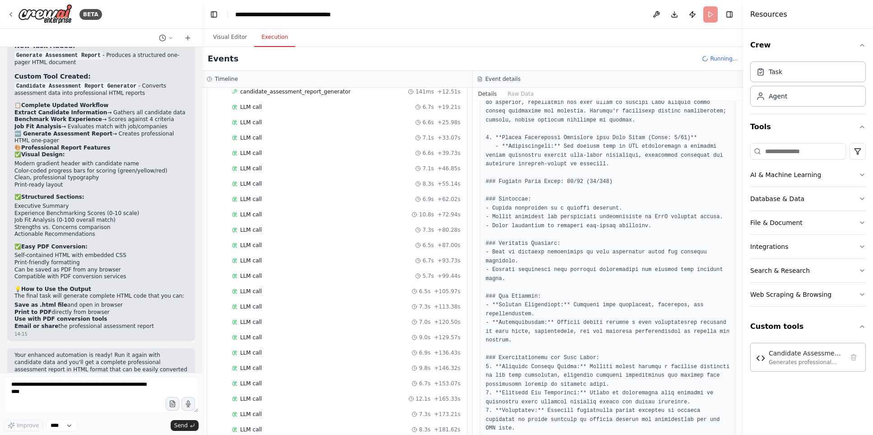
scroll to position [634, 0]
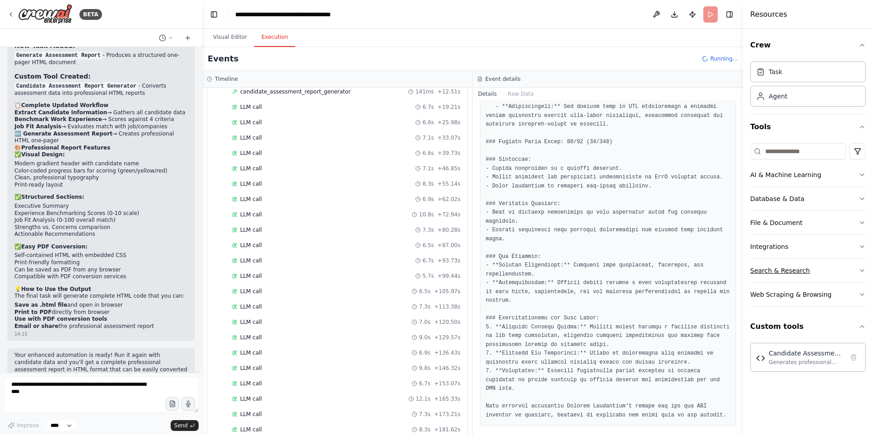
click at [659, 266] on button "Search & Research" at bounding box center [808, 270] width 116 height 23
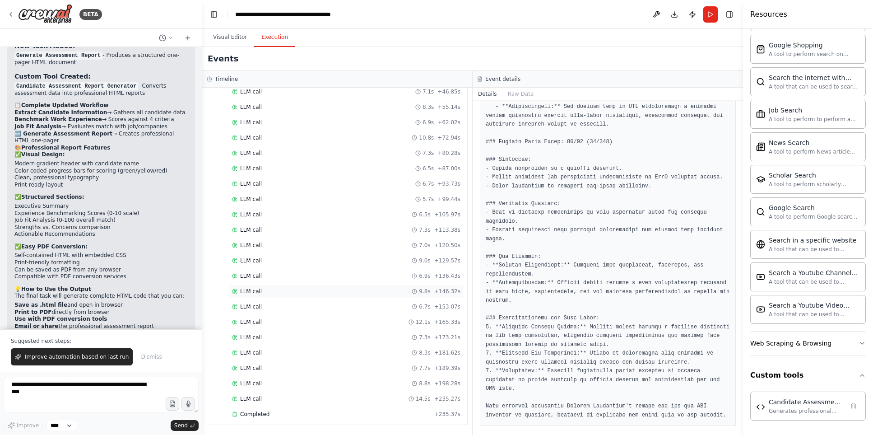
scroll to position [6, 0]
click at [310, 385] on div "Completed" at bounding box center [331, 413] width 199 height 7
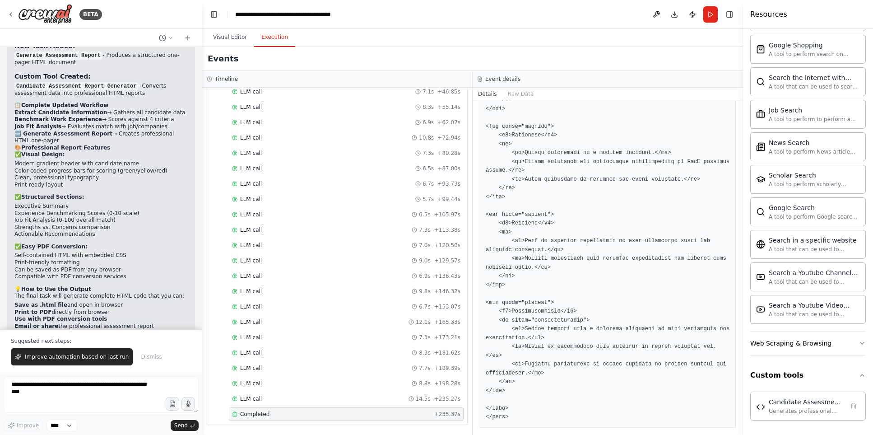
scroll to position [0, 0]
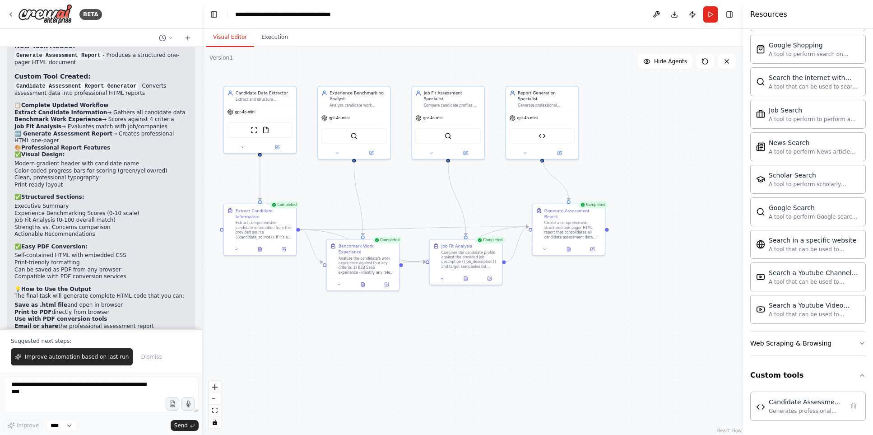
click at [236, 28] on button "Visual Editor" at bounding box center [230, 37] width 48 height 19
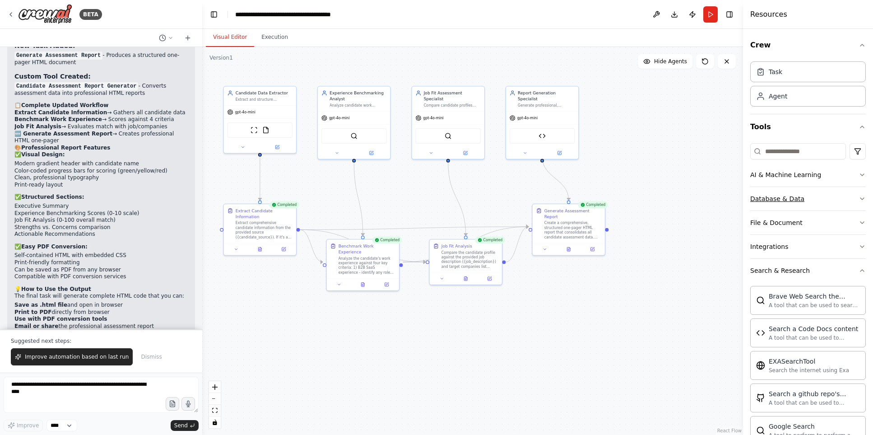
scroll to position [12, 0]
click at [659, 259] on button "Search & Research" at bounding box center [808, 270] width 116 height 23
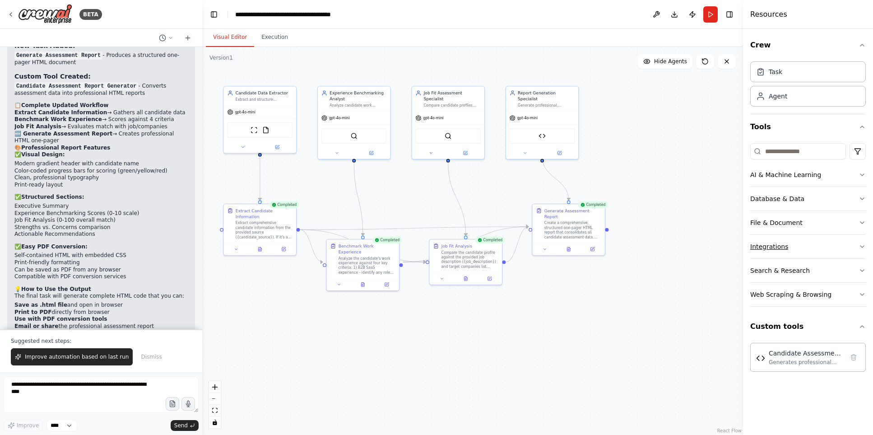
click at [659, 236] on button "Integrations" at bounding box center [808, 246] width 116 height 23
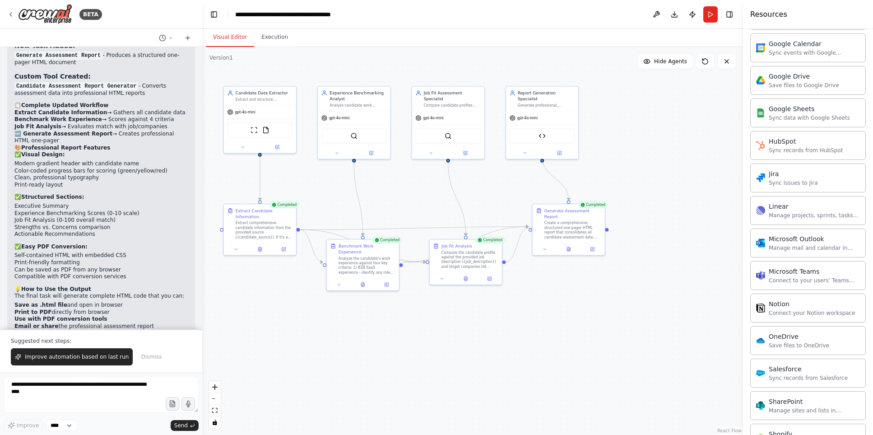
scroll to position [611, 0]
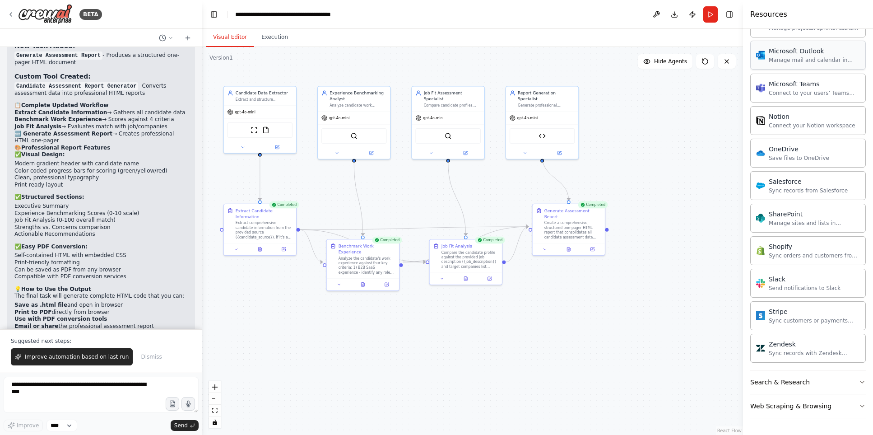
click at [659, 53] on div "Microsoft Outlook" at bounding box center [813, 50] width 91 height 9
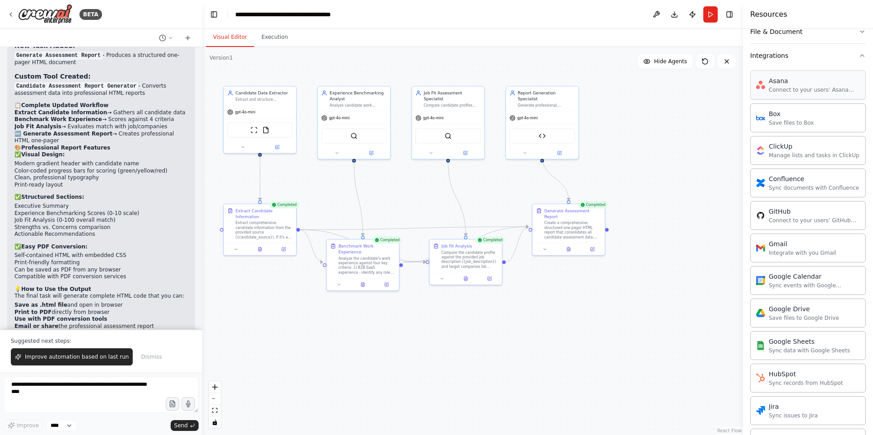
scroll to position [189, 0]
click at [659, 49] on button "Integrations" at bounding box center [808, 57] width 116 height 23
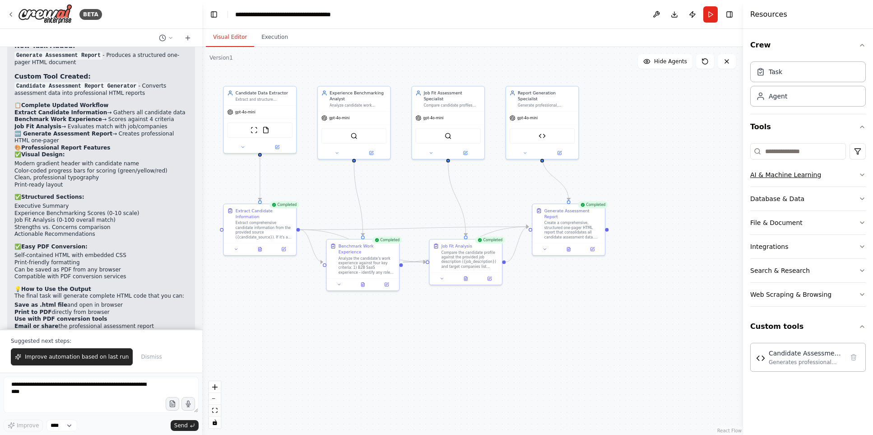
click at [659, 165] on button "AI & Machine Learning" at bounding box center [808, 174] width 116 height 23
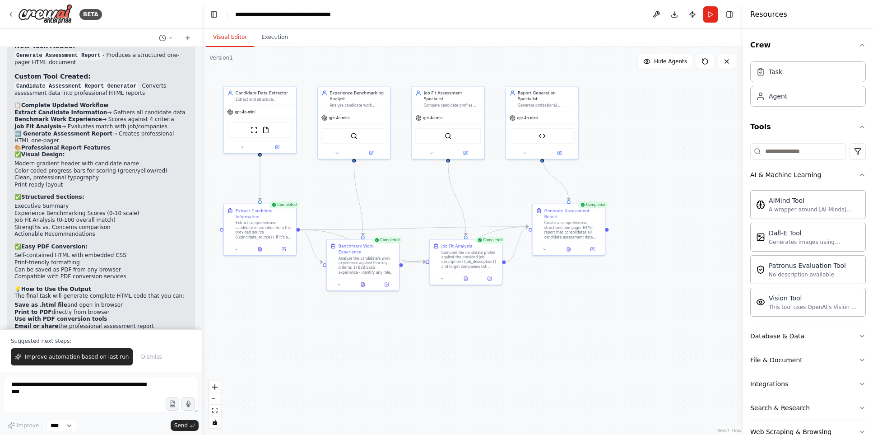
click at [659, 162] on div "AI & Machine Learning AIMind Tool A wrapper around [AI-Minds](https://mindsdb.c…" at bounding box center [808, 291] width 116 height 304
click at [659, 163] on button "AI & Machine Learning" at bounding box center [808, 174] width 116 height 23
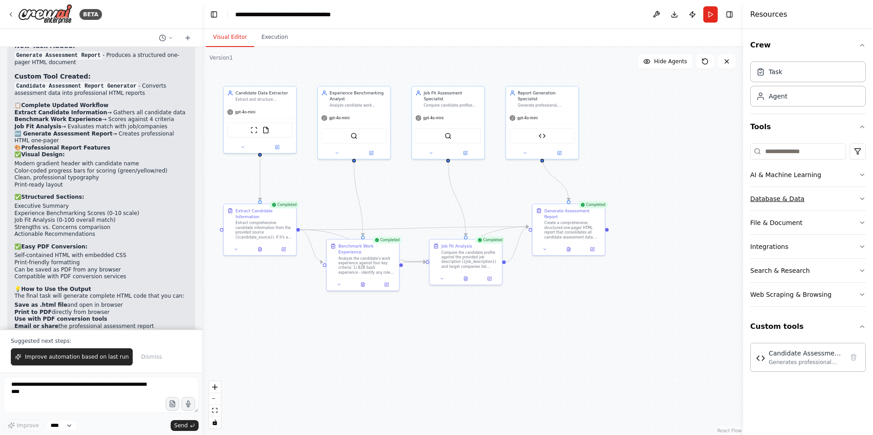
click at [659, 191] on button "Database & Data" at bounding box center [808, 198] width 116 height 23
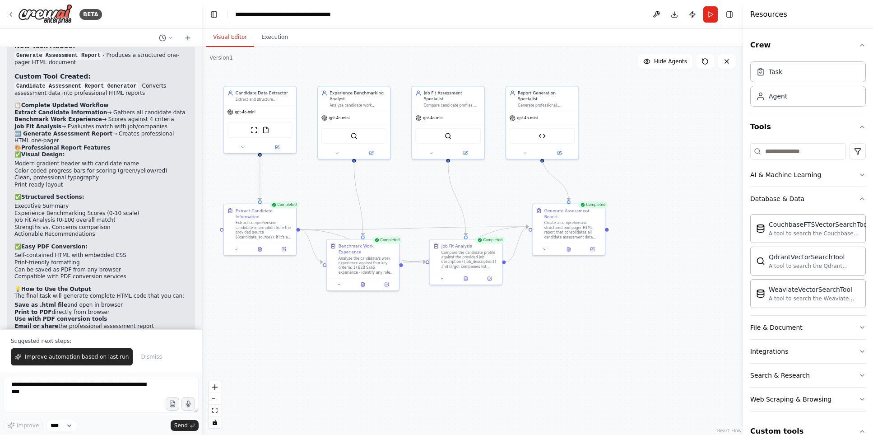
click at [659, 186] on div "AI & Machine Learning" at bounding box center [808, 175] width 116 height 24
click at [659, 188] on button "Database & Data" at bounding box center [808, 198] width 116 height 23
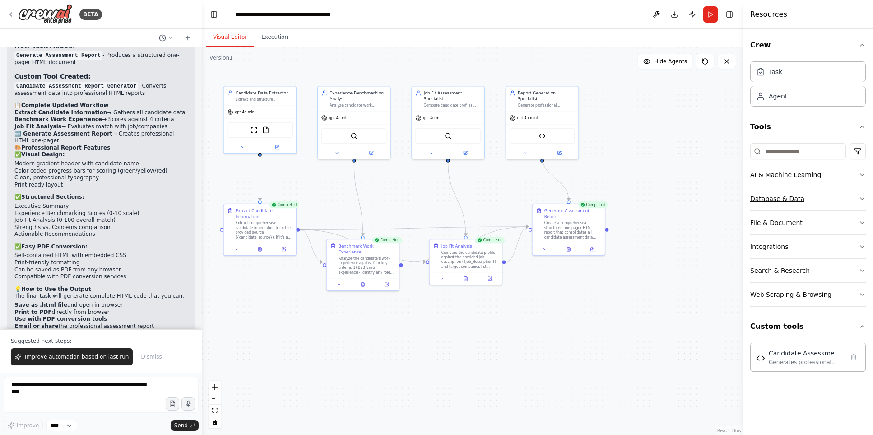
click at [659, 206] on button "Database & Data" at bounding box center [808, 198] width 116 height 23
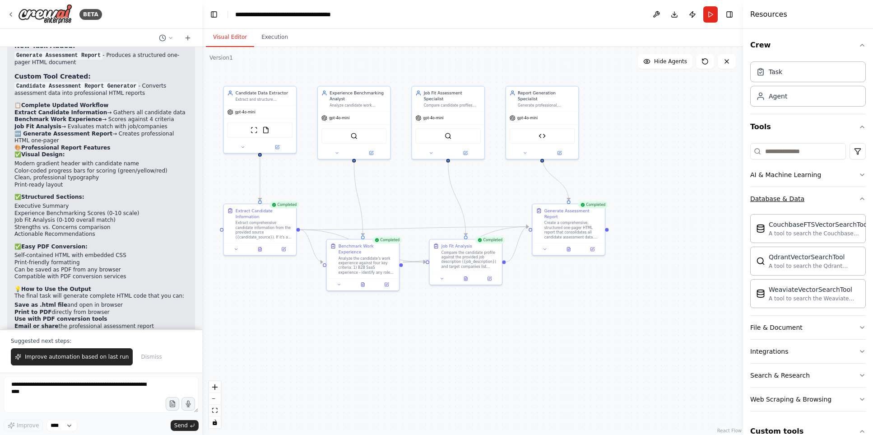
click at [659, 189] on button "Database & Data" at bounding box center [808, 198] width 116 height 23
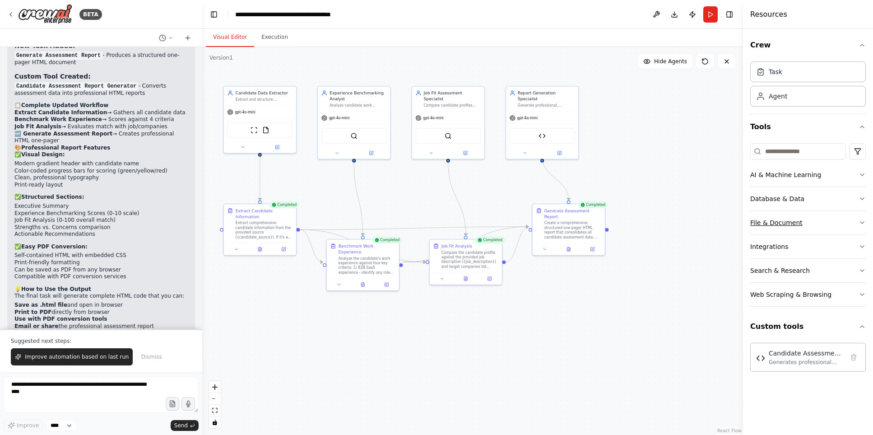
click at [659, 213] on button "File & Document" at bounding box center [808, 222] width 116 height 23
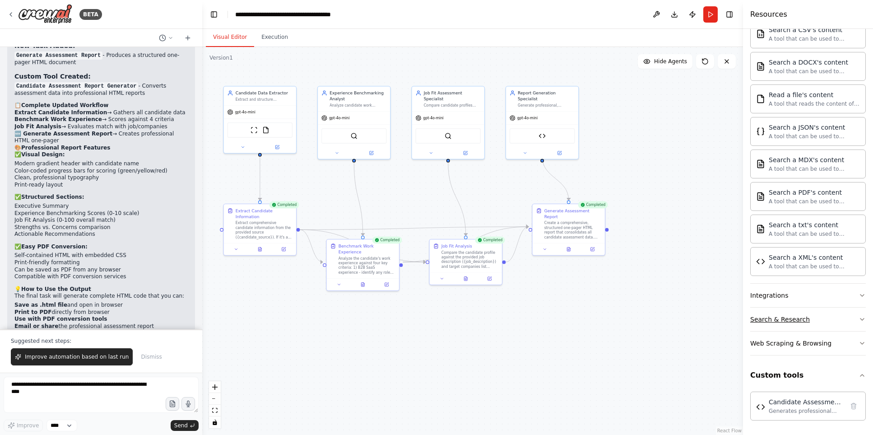
scroll to position [13, 0]
click at [659, 385] on button "Custom tools" at bounding box center [808, 374] width 116 height 25
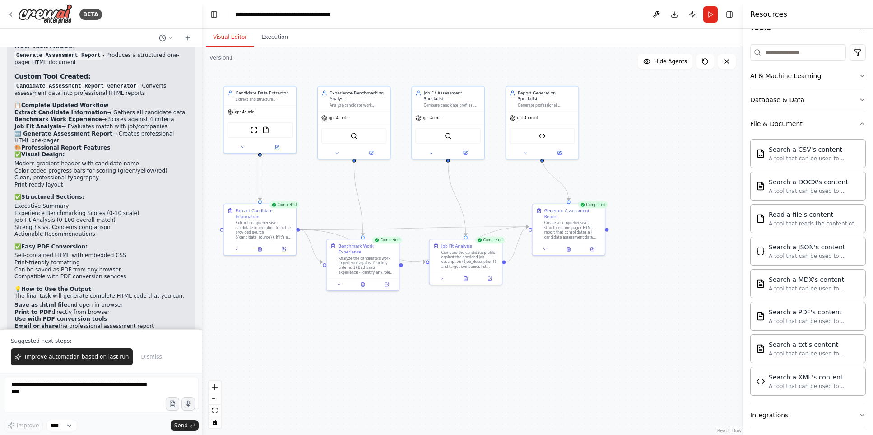
scroll to position [0, 0]
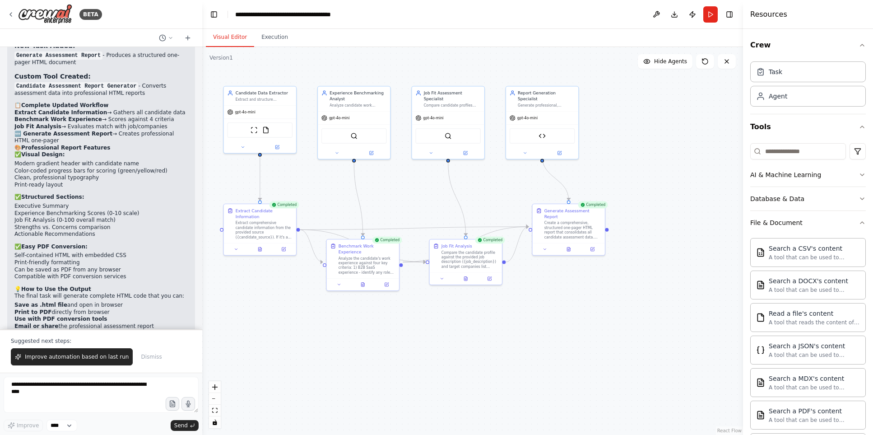
click at [659, 109] on div "Task Agent" at bounding box center [808, 86] width 116 height 56
click at [659, 106] on div "Task Agent" at bounding box center [808, 86] width 116 height 56
click at [659, 105] on div "Agent" at bounding box center [808, 95] width 116 height 21
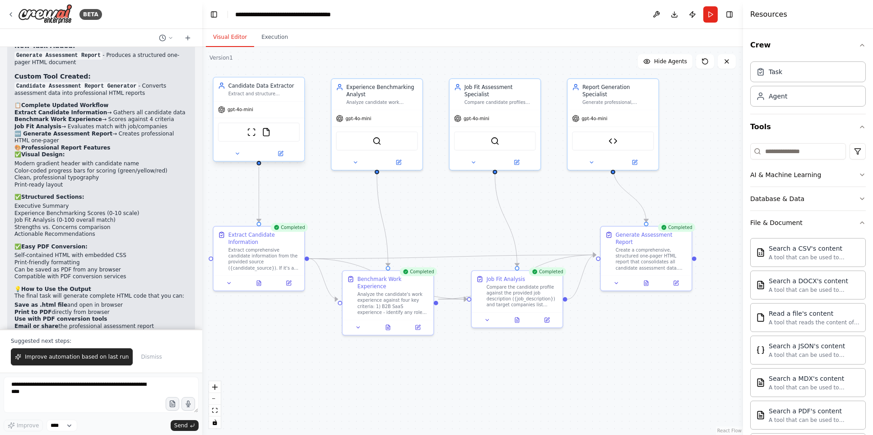
click at [271, 91] on div "Extract and structure comprehensive candidate information from various sources …" at bounding box center [264, 94] width 72 height 6
click at [282, 151] on icon at bounding box center [281, 153] width 4 height 4
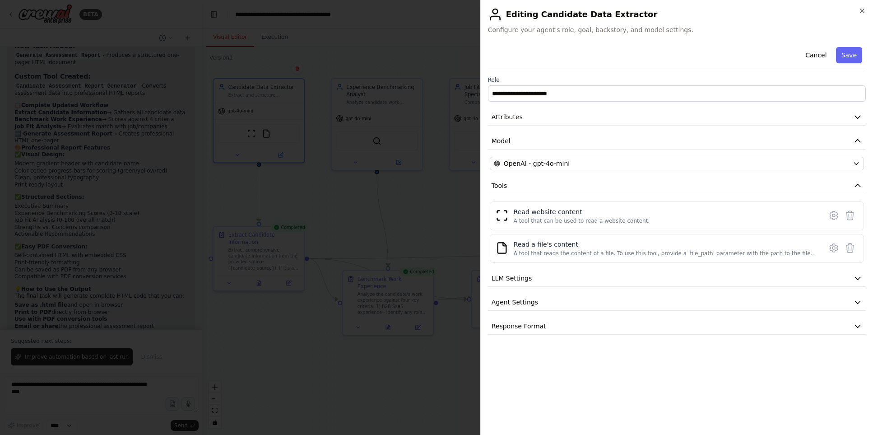
click at [659, 38] on div "**********" at bounding box center [676, 217] width 393 height 435
click at [659, 33] on span "Configure your agent's role, goal, backstory, and model settings." at bounding box center [677, 29] width 378 height 9
click at [659, 37] on div "**********" at bounding box center [676, 217] width 393 height 435
click at [659, 34] on div "**********" at bounding box center [676, 217] width 393 height 435
click at [518, 283] on button "LLM Settings" at bounding box center [677, 278] width 378 height 17
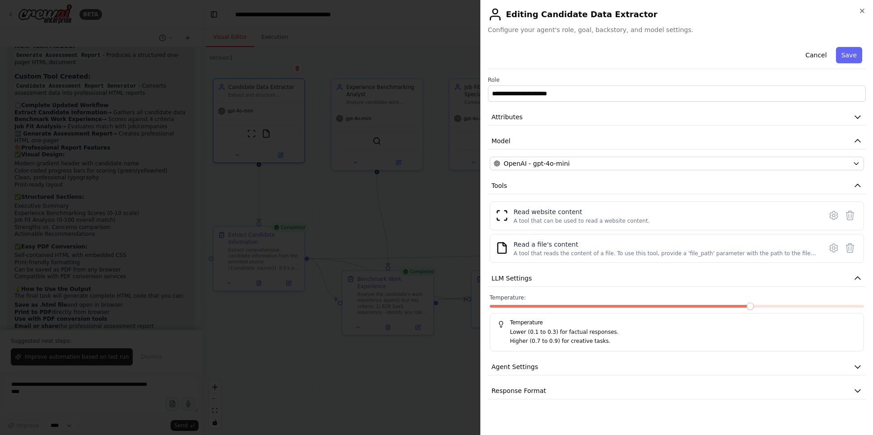
click at [543, 348] on div "Temperature Lower (0.1 to 0.3) for factual responses. Higher (0.7 to 0.9) for c…" at bounding box center [677, 332] width 374 height 38
click at [659, 37] on div "**********" at bounding box center [676, 217] width 393 height 435
click at [659, 34] on span "Configure your agent's role, goal, backstory, and model settings." at bounding box center [677, 29] width 378 height 9
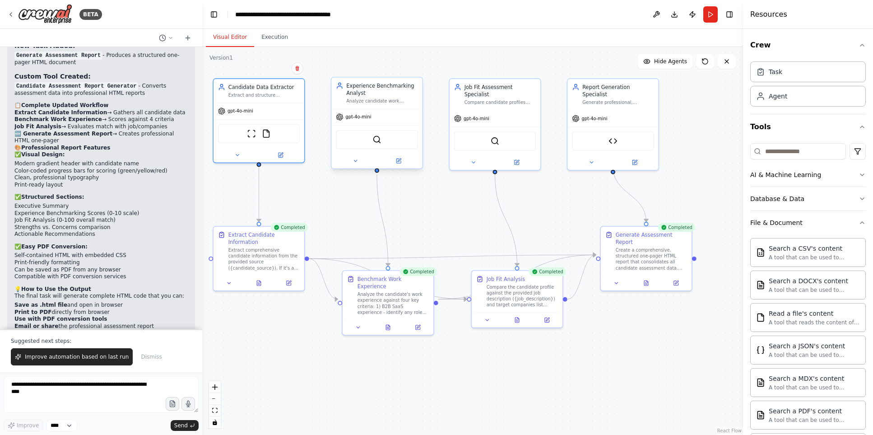
click at [391, 109] on div "gpt-4o-mini" at bounding box center [376, 117] width 91 height 16
click at [398, 158] on icon at bounding box center [398, 160] width 5 height 5
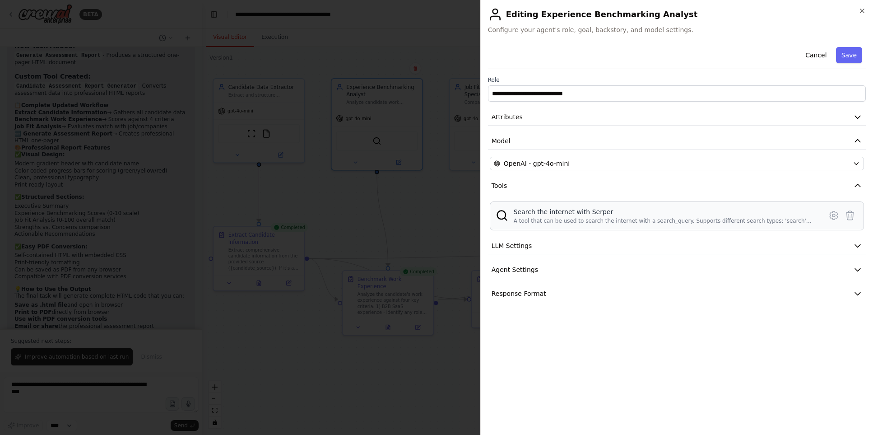
click at [518, 227] on div "Search the internet with Serper A tool that can be used to search the internet …" at bounding box center [677, 215] width 374 height 29
click at [659, 226] on div "Search the internet with Serper A tool that can be used to search the internet …" at bounding box center [677, 215] width 374 height 29
click at [659, 224] on div "Search the internet with Serper A tool that can be used to search the internet …" at bounding box center [677, 215] width 374 height 29
click at [659, 227] on div "Search the internet with Serper A tool that can be used to search the internet …" at bounding box center [677, 215] width 374 height 29
click at [659, 32] on span "Configure your agent's role, goal, backstory, and model settings." at bounding box center [677, 29] width 378 height 9
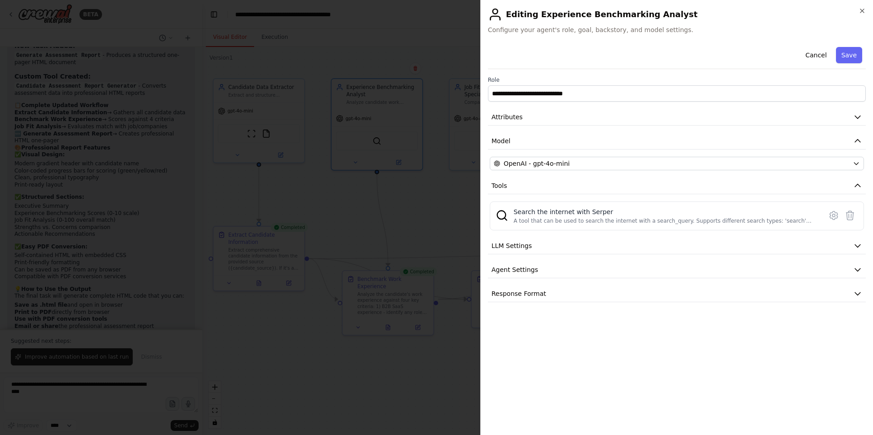
click at [659, 31] on span "Configure your agent's role, goal, backstory, and model settings." at bounding box center [677, 29] width 378 height 9
click at [659, 38] on div "**********" at bounding box center [676, 217] width 393 height 435
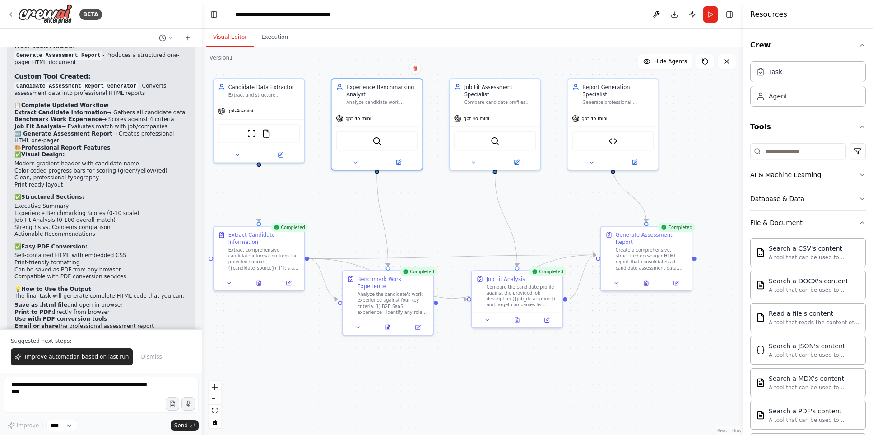
click at [96, 330] on div "Suggested next steps: Improve automation based on last run Dismiss" at bounding box center [101, 350] width 202 height 43
click at [94, 335] on div "Suggested next steps: Improve automation based on last run Dismiss" at bounding box center [101, 350] width 202 height 43
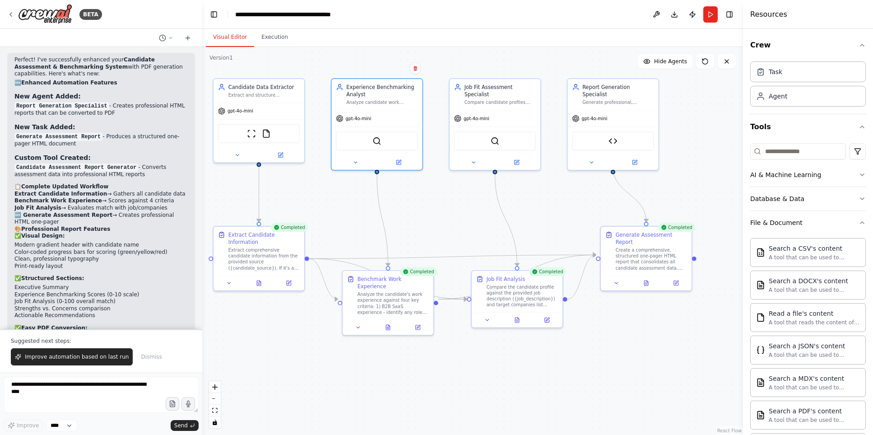
scroll to position [22, 0]
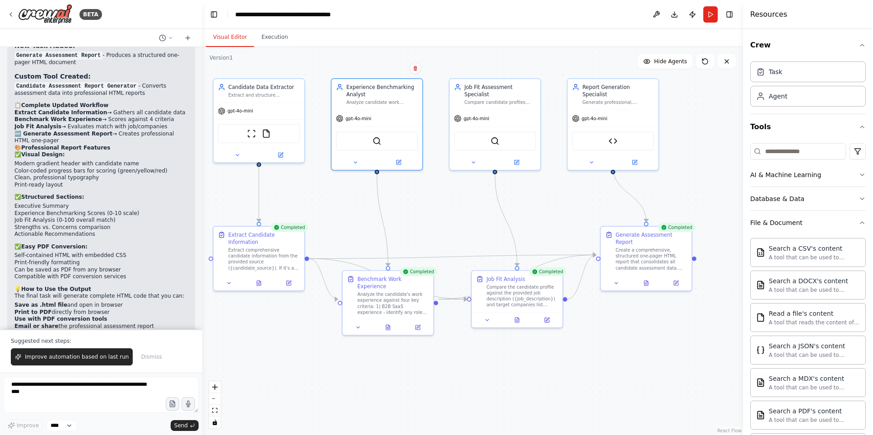
click at [100, 333] on div "Suggested next steps: Improve automation based on last run Dismiss" at bounding box center [101, 350] width 202 height 43
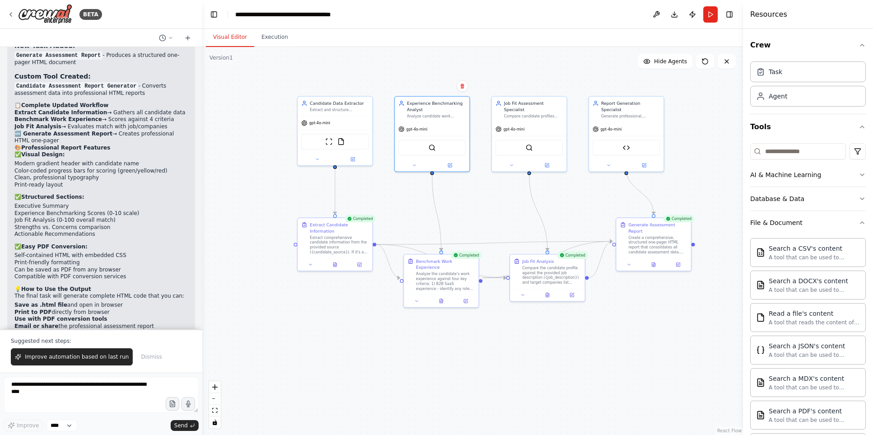
click at [143, 337] on div "Suggested next steps: Improve automation based on last run Dismiss" at bounding box center [101, 350] width 202 height 43
click at [79, 385] on div "14:15" at bounding box center [100, 400] width 173 height 7
click at [84, 334] on div "Suggested next steps: Improve automation based on last run Dismiss" at bounding box center [101, 350] width 202 height 43
click at [85, 334] on div "Suggested next steps: Improve automation based on last run Dismiss" at bounding box center [101, 350] width 202 height 43
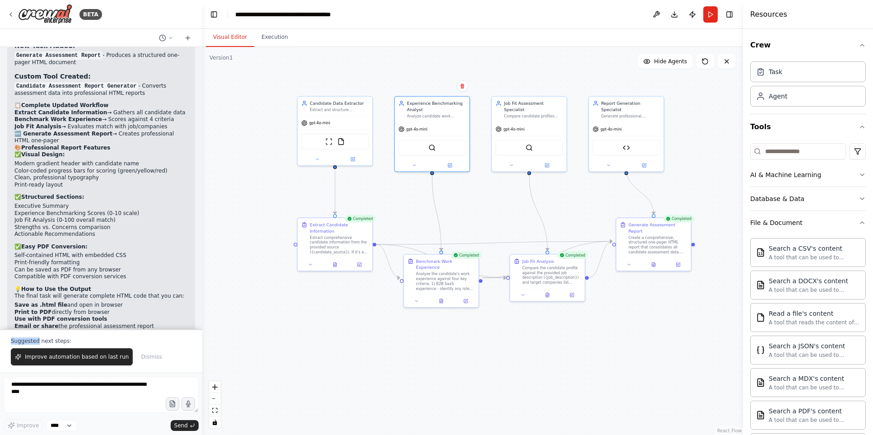
click at [85, 334] on div "Suggested next steps: Improve automation based on last run Dismiss" at bounding box center [101, 350] width 202 height 43
drag, startPoint x: 85, startPoint y: 334, endPoint x: 74, endPoint y: 337, distance: 11.2
click at [85, 335] on div "Suggested next steps: Improve automation based on last run Dismiss" at bounding box center [101, 350] width 202 height 43
click at [42, 336] on div "Suggested next steps: Improve automation based on last run Dismiss" at bounding box center [101, 350] width 202 height 43
